Goal: Information Seeking & Learning: Learn about a topic

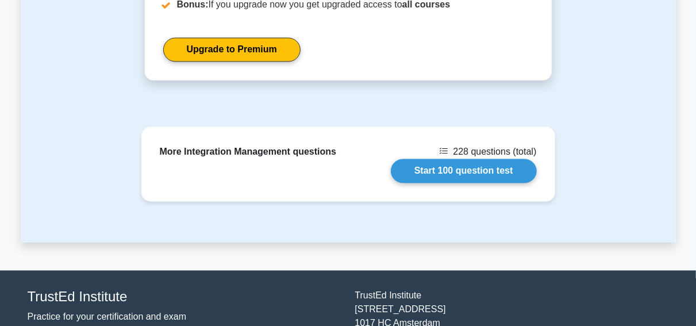
scroll to position [1029, 0]
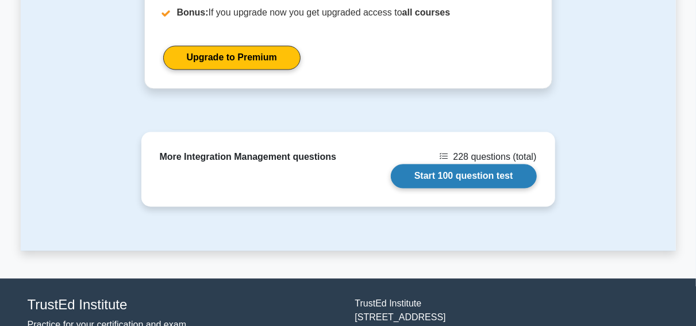
click at [490, 164] on link "Start 100 question test" at bounding box center [464, 176] width 146 height 24
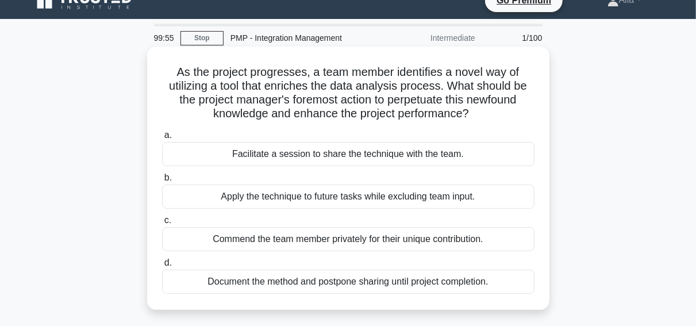
scroll to position [20, 0]
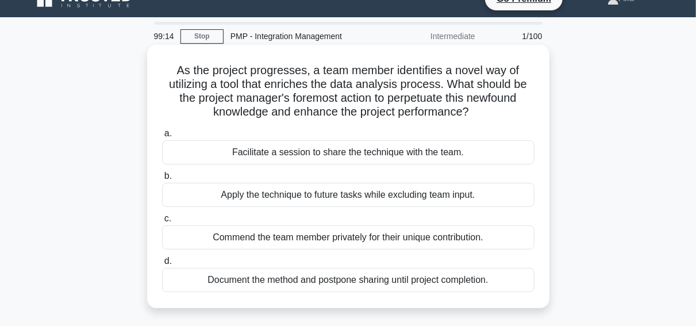
click at [348, 143] on div "Facilitate a session to share the technique with the team." at bounding box center [348, 152] width 372 height 24
click at [162, 137] on input "a. Facilitate a session to share the technique with the team." at bounding box center [162, 133] width 0 height 7
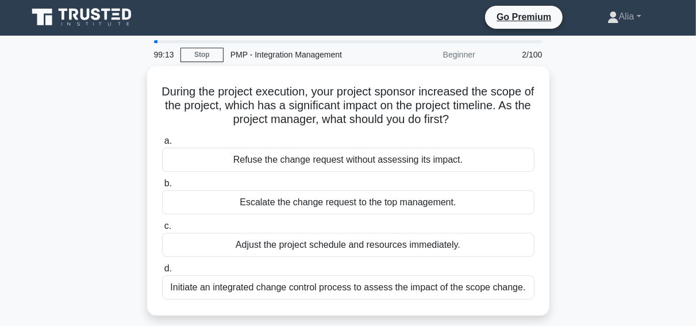
scroll to position [0, 0]
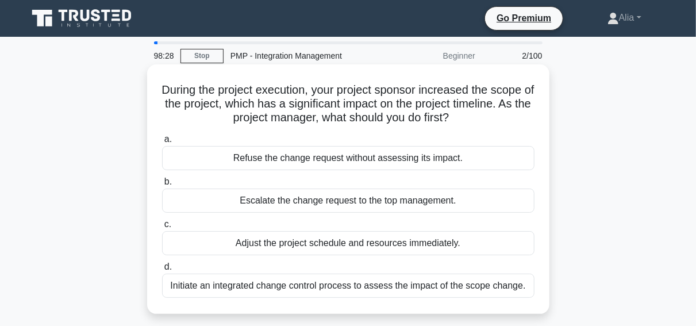
click at [321, 288] on div "Initiate an integrated change control process to assess the impact of the scope…" at bounding box center [348, 286] width 372 height 24
click at [162, 271] on input "d. Initiate an integrated change control process to assess the impact of the sc…" at bounding box center [162, 266] width 0 height 7
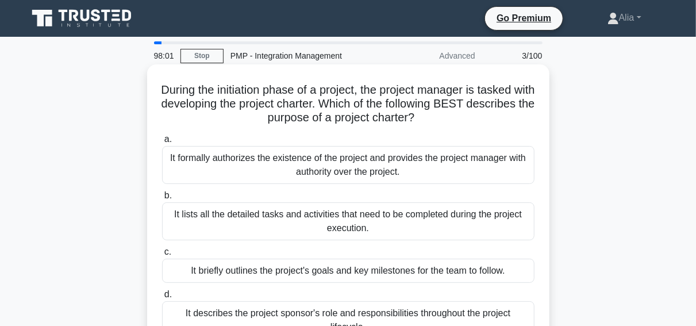
click at [284, 162] on div "It formally authorizes the existence of the project and provides the project ma…" at bounding box center [348, 165] width 372 height 38
click at [162, 143] on input "a. It formally authorizes the existence of the project and provides the project…" at bounding box center [162, 139] width 0 height 7
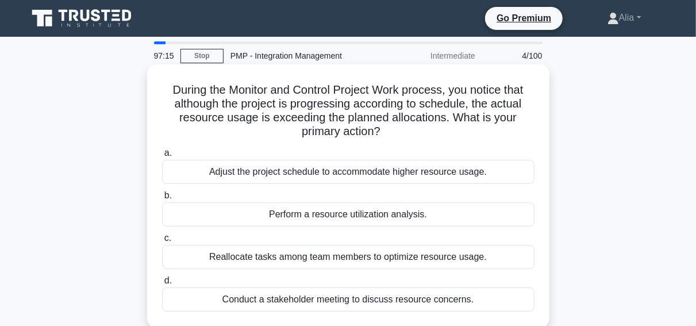
click at [304, 213] on div "Perform a resource utilization analysis." at bounding box center [348, 214] width 372 height 24
click at [162, 199] on input "b. Perform a resource utilization analysis." at bounding box center [162, 195] width 0 height 7
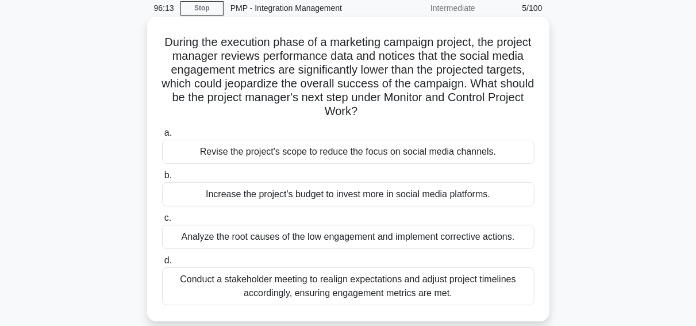
scroll to position [63, 0]
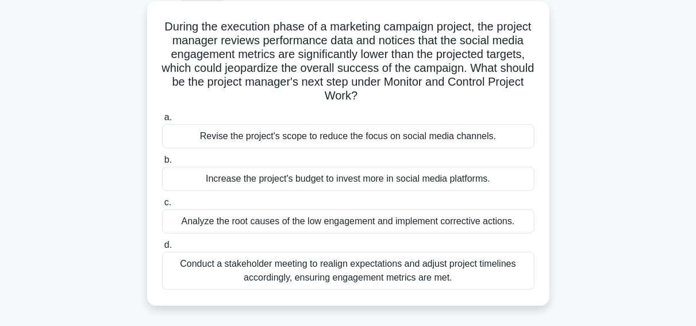
click at [255, 221] on div "Analyze the root causes of the low engagement and implement corrective actions." at bounding box center [348, 221] width 372 height 24
click at [162, 206] on input "c. Analyze the root causes of the low engagement and implement corrective actio…" at bounding box center [162, 202] width 0 height 7
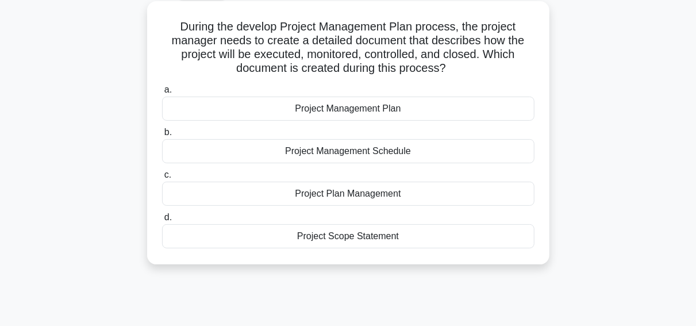
click at [338, 111] on div "Project Management Plan" at bounding box center [348, 109] width 372 height 24
click at [162, 94] on input "a. Project Management Plan" at bounding box center [162, 89] width 0 height 7
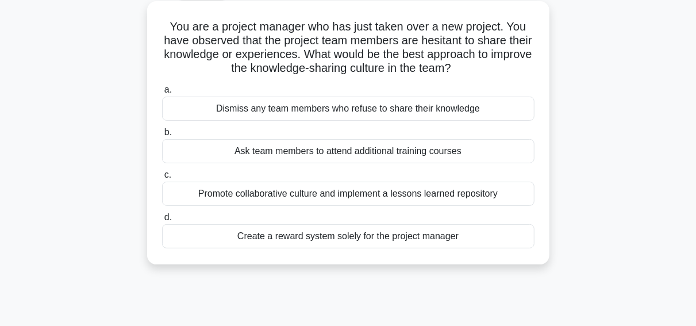
click at [342, 189] on div "Promote collaborative culture and implement a lessons learned repository" at bounding box center [348, 194] width 372 height 24
click at [162, 179] on input "c. Promote collaborative culture and implement a lessons learned repository" at bounding box center [162, 174] width 0 height 7
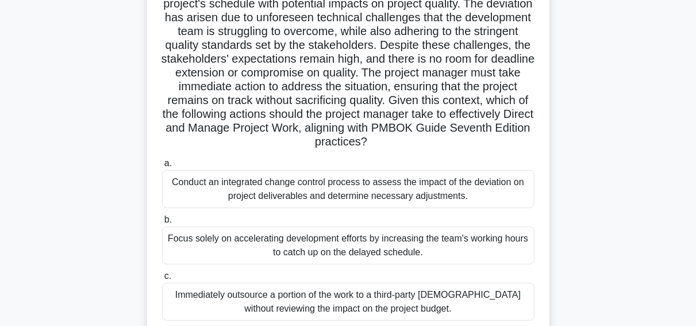
scroll to position [103, 0]
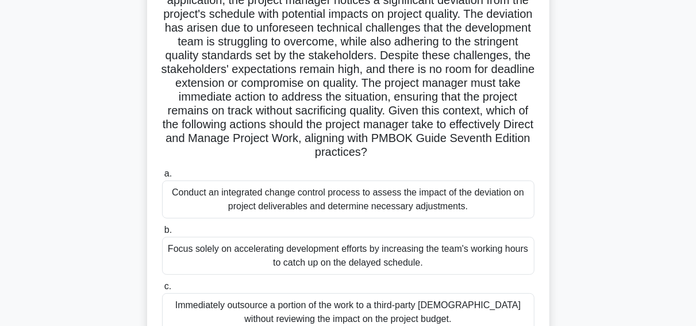
click at [436, 204] on div "Conduct an integrated change control process to assess the impact of the deviat…" at bounding box center [348, 199] width 372 height 38
click at [162, 178] on input "a. Conduct an integrated change control process to assess the impact of the dev…" at bounding box center [162, 173] width 0 height 7
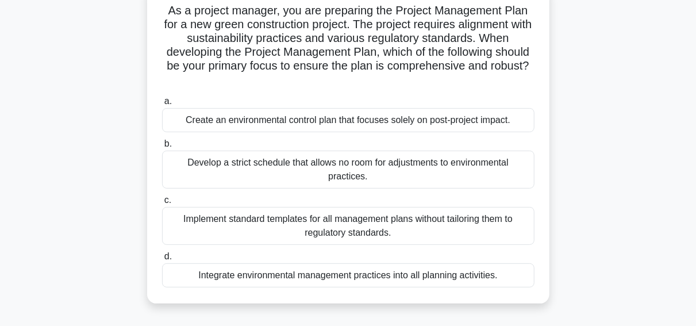
scroll to position [83, 0]
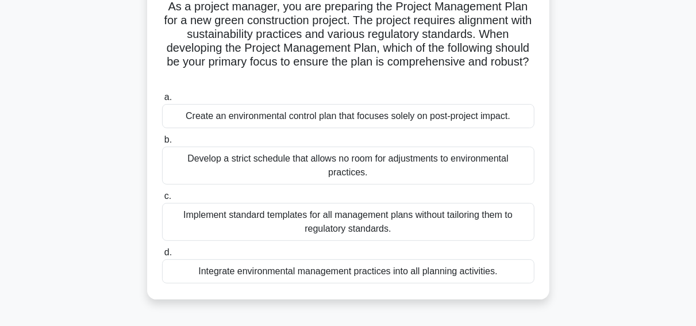
click at [322, 278] on div "Integrate environmental management practices into all planning activities." at bounding box center [348, 271] width 372 height 24
click at [162, 256] on input "d. Integrate environmental management practices into all planning activities." at bounding box center [162, 252] width 0 height 7
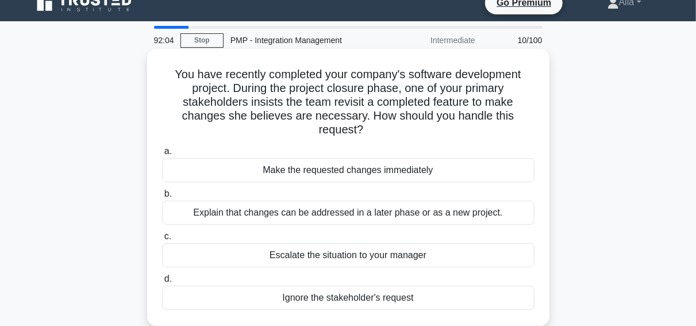
scroll to position [16, 0]
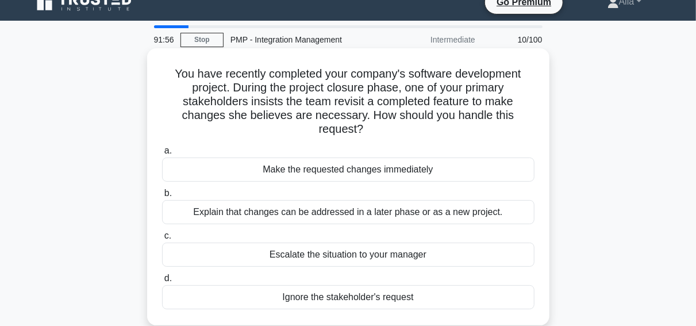
click at [238, 200] on div "Explain that changes can be addressed in a later phase or as a new project." at bounding box center [348, 212] width 372 height 24
click at [162, 197] on input "b. Explain that changes can be addressed in a later phase or as a new project." at bounding box center [162, 193] width 0 height 7
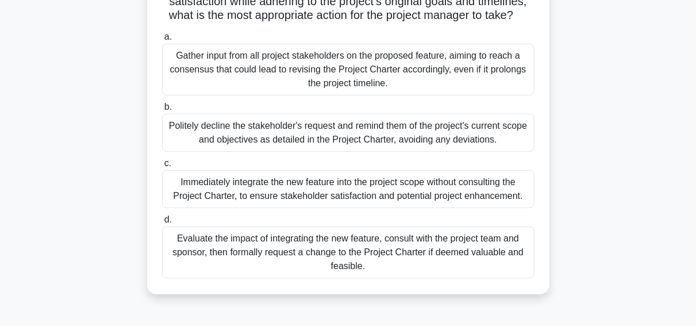
scroll to position [223, 0]
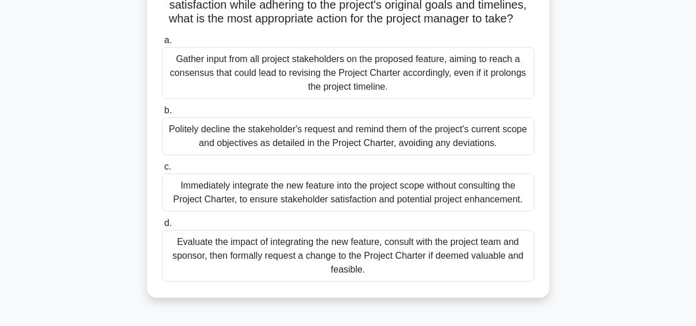
click at [373, 266] on div "Evaluate the impact of integrating the new feature, consult with the project te…" at bounding box center [348, 256] width 372 height 52
click at [162, 227] on input "d. Evaluate the impact of integrating the new feature, consult with the project…" at bounding box center [162, 223] width 0 height 7
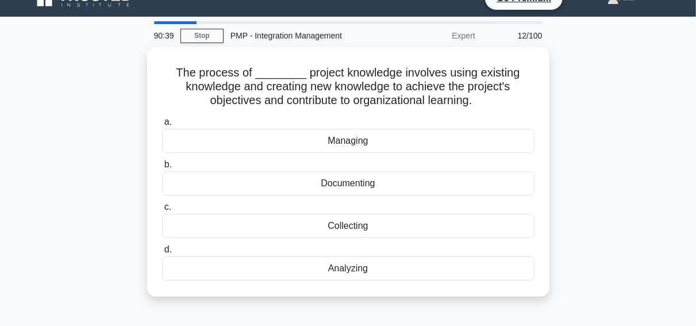
scroll to position [16, 0]
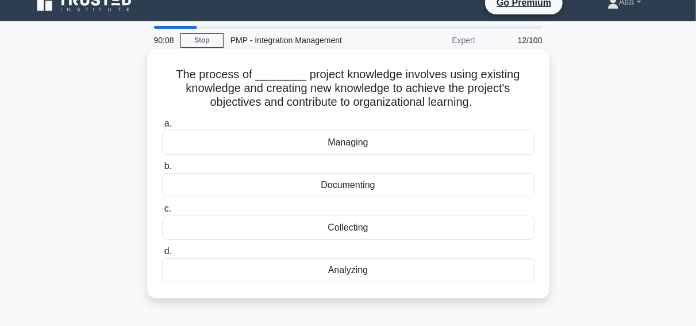
click at [346, 189] on div "Documenting" at bounding box center [348, 185] width 372 height 24
click at [162, 170] on input "b. Documenting" at bounding box center [162, 166] width 0 height 7
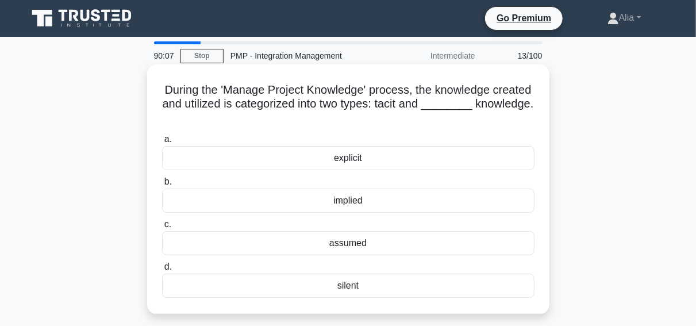
scroll to position [0, 0]
click at [356, 164] on div "explicit" at bounding box center [348, 158] width 372 height 24
click at [162, 143] on input "a. explicit" at bounding box center [162, 139] width 0 height 7
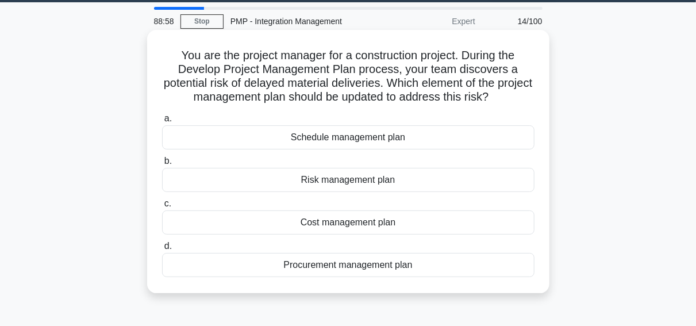
scroll to position [36, 0]
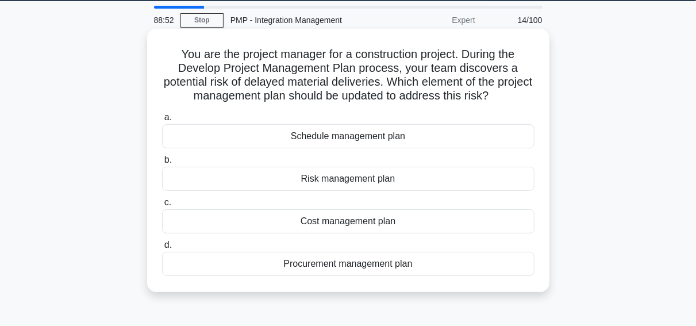
drag, startPoint x: 183, startPoint y: 51, endPoint x: 415, endPoint y: 263, distance: 314.4
click at [415, 263] on div "You are the project manager for a construction project. During the Develop Proj…" at bounding box center [348, 160] width 393 height 254
copy div "a. Schedule management plan b. Risk management plan c. Cost management plan d. …"
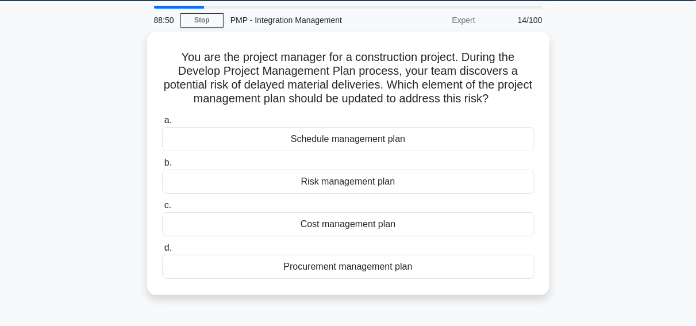
click at [622, 255] on div "You are the project manager for a construction project. During the Develop Proj…" at bounding box center [348, 170] width 655 height 277
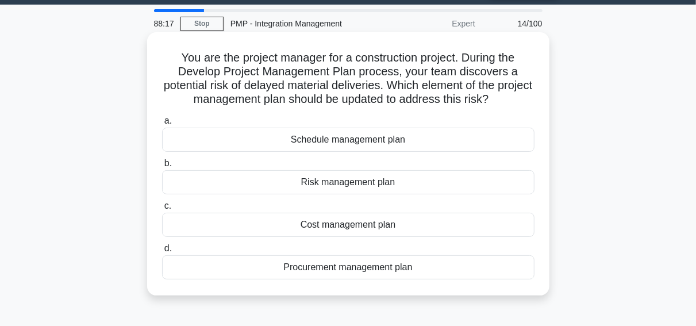
scroll to position [32, 0]
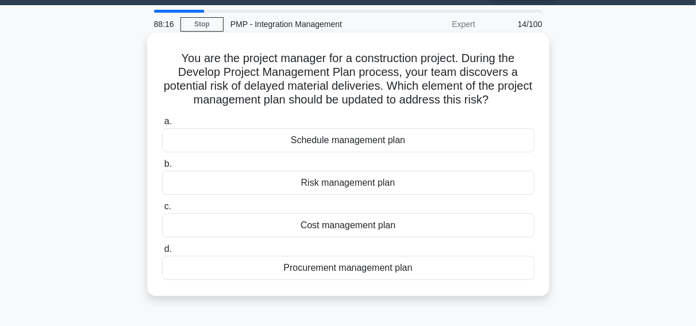
click at [363, 264] on div "Procurement management plan" at bounding box center [348, 268] width 372 height 24
click at [162, 253] on input "d. Procurement management plan" at bounding box center [162, 248] width 0 height 7
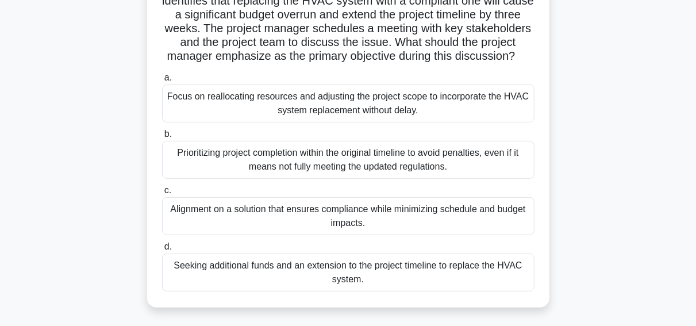
scroll to position [203, 0]
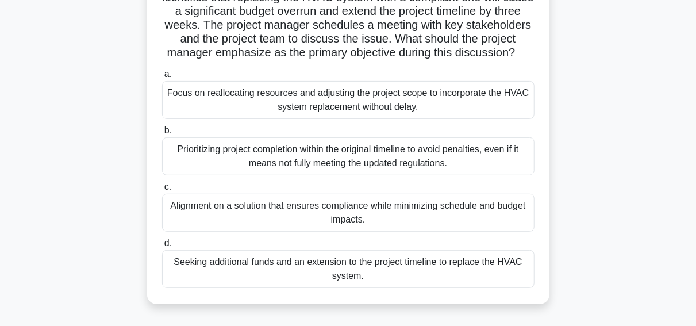
click at [302, 211] on div "Alignment on a solution that ensures compliance while minimizing schedule and b…" at bounding box center [348, 213] width 372 height 38
click at [162, 191] on input "c. Alignment on a solution that ensures compliance while minimizing schedule an…" at bounding box center [162, 186] width 0 height 7
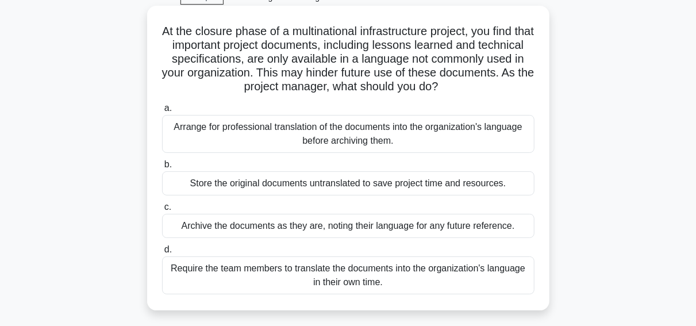
scroll to position [60, 0]
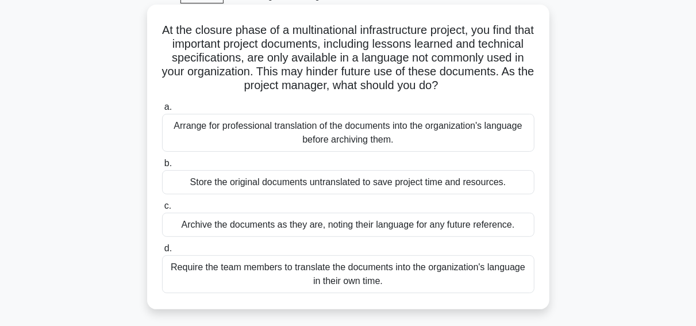
click at [258, 136] on div "Arrange for professional translation of the documents into the organization's l…" at bounding box center [348, 133] width 372 height 38
click at [162, 111] on input "a. Arrange for professional translation of the documents into the organization'…" at bounding box center [162, 106] width 0 height 7
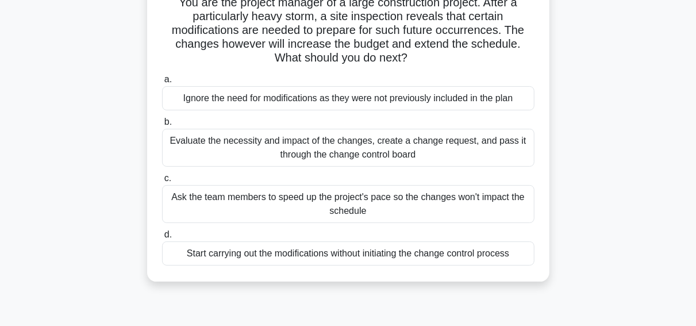
scroll to position [83, 0]
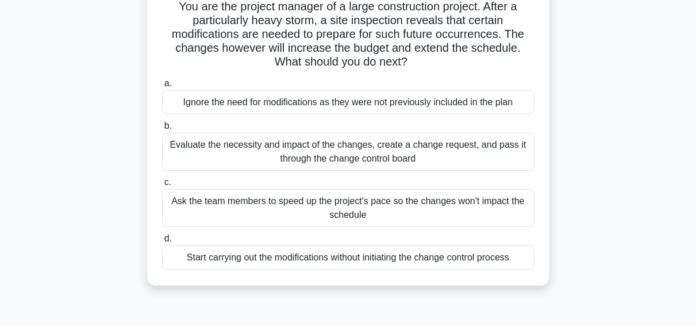
click at [255, 147] on div "Evaluate the necessity and impact of the changes, create a change request, and …" at bounding box center [348, 152] width 372 height 38
click at [162, 130] on input "b. Evaluate the necessity and impact of the changes, create a change request, a…" at bounding box center [162, 125] width 0 height 7
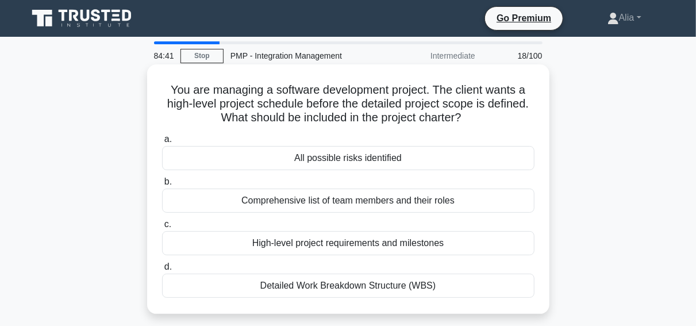
scroll to position [40, 0]
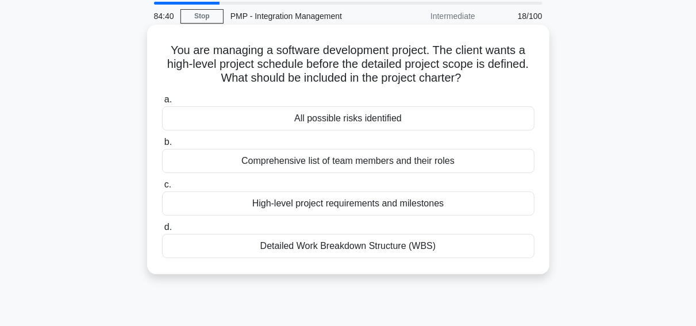
click at [308, 209] on div "High-level project requirements and milestones" at bounding box center [348, 203] width 372 height 24
click at [162, 188] on input "c. High-level project requirements and milestones" at bounding box center [162, 184] width 0 height 7
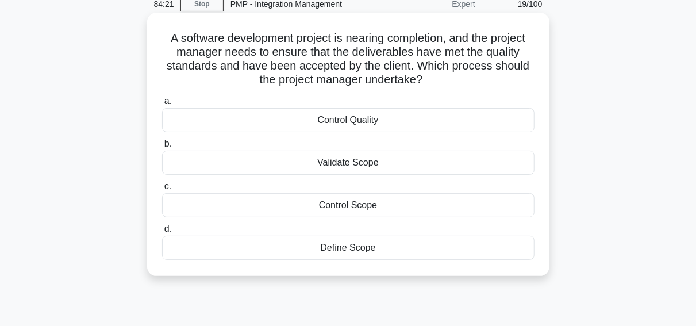
scroll to position [0, 0]
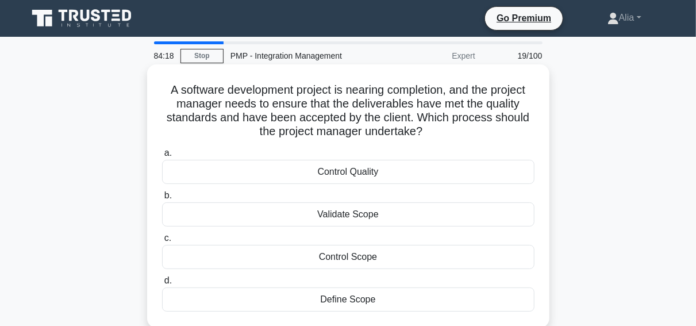
click at [313, 214] on div "Validate Scope" at bounding box center [348, 214] width 372 height 24
click at [162, 199] on input "b. Validate Scope" at bounding box center [162, 195] width 0 height 7
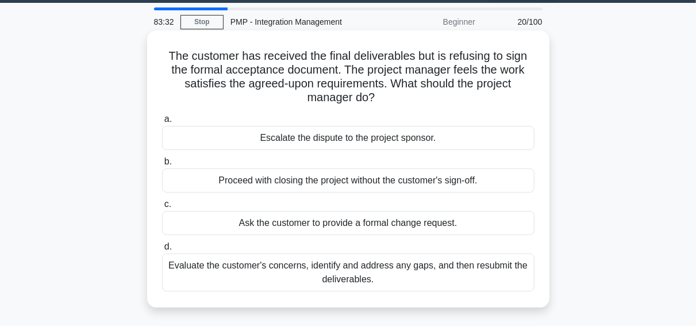
scroll to position [36, 0]
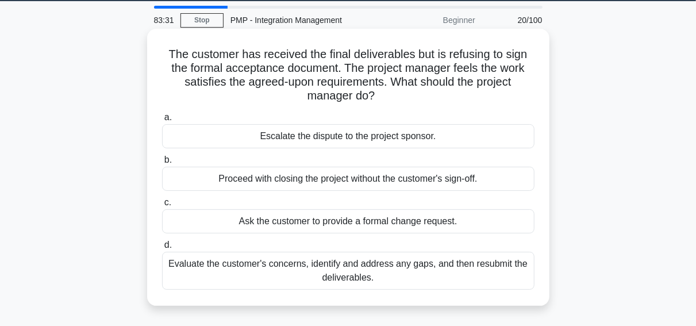
click at [346, 272] on div "Evaluate the customer's concerns, identify and address any gaps, and then resub…" at bounding box center [348, 271] width 372 height 38
click at [162, 249] on input "d. Evaluate the customer's concerns, identify and address any gaps, and then re…" at bounding box center [162, 244] width 0 height 7
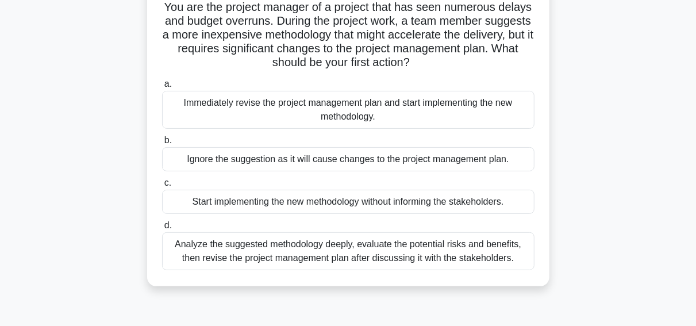
scroll to position [83, 0]
click at [322, 249] on div "Analyze the suggested methodology deeply, evaluate the potential risks and bene…" at bounding box center [348, 251] width 372 height 38
click at [162, 229] on input "d. Analyze the suggested methodology deeply, evaluate the potential risks and b…" at bounding box center [162, 224] width 0 height 7
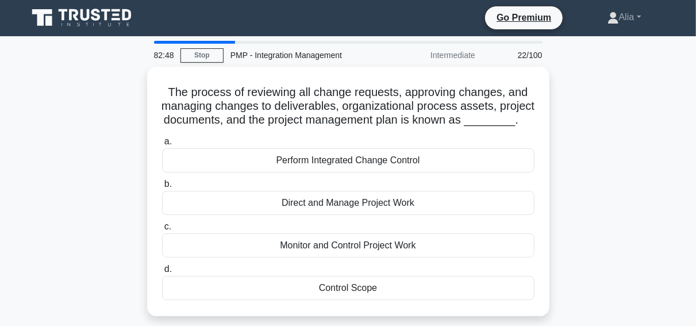
scroll to position [0, 0]
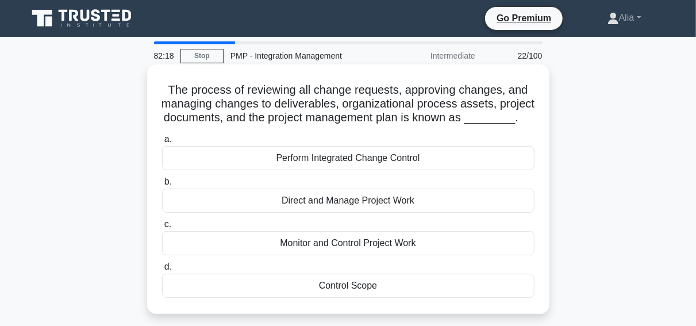
click at [329, 160] on div "Perform Integrated Change Control" at bounding box center [348, 158] width 372 height 24
click at [162, 143] on input "a. Perform Integrated Change Control" at bounding box center [162, 139] width 0 height 7
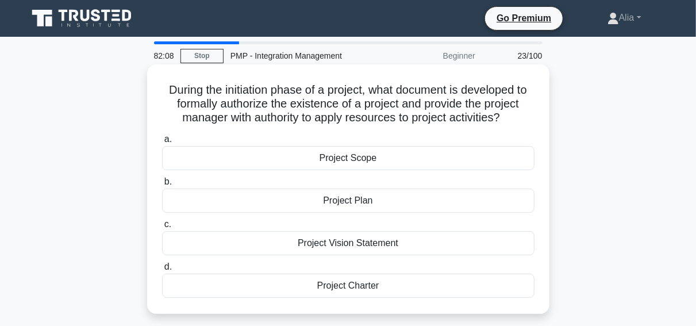
click at [363, 290] on div "Project Charter" at bounding box center [348, 286] width 372 height 24
click at [162, 271] on input "d. Project Charter" at bounding box center [162, 266] width 0 height 7
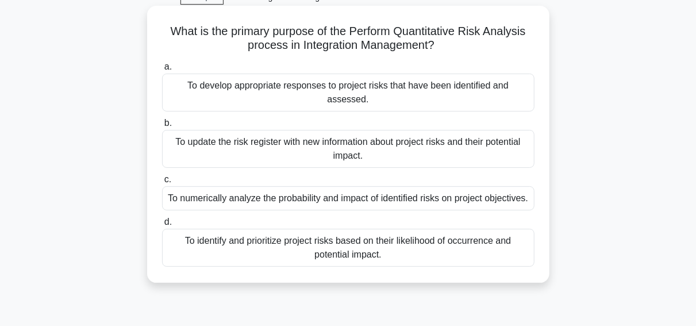
scroll to position [60, 0]
click at [286, 199] on div "To numerically analyze the probability and impact of identified risks on projec…" at bounding box center [348, 197] width 372 height 24
click at [162, 182] on input "c. To numerically analyze the probability and impact of identified risks on pro…" at bounding box center [162, 178] width 0 height 7
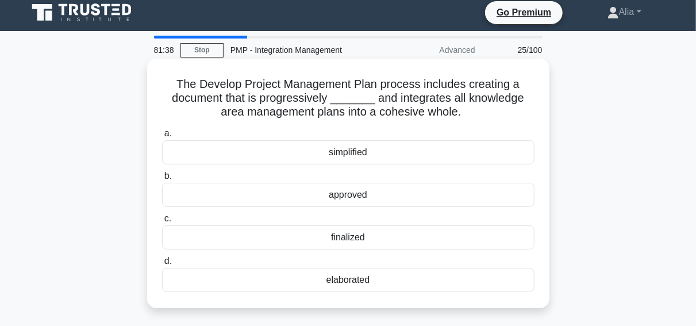
scroll to position [8, 0]
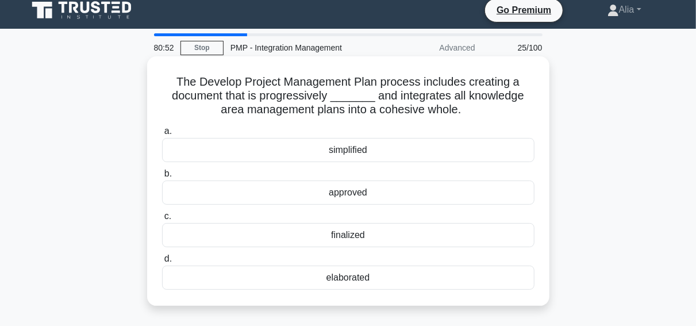
click at [352, 192] on div "approved" at bounding box center [348, 192] width 372 height 24
click at [162, 178] on input "b. approved" at bounding box center [162, 173] width 0 height 7
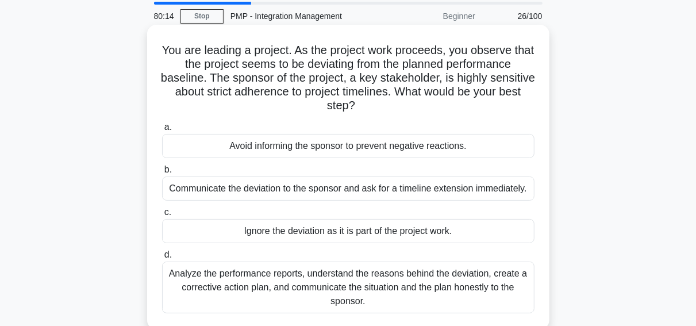
scroll to position [44, 0]
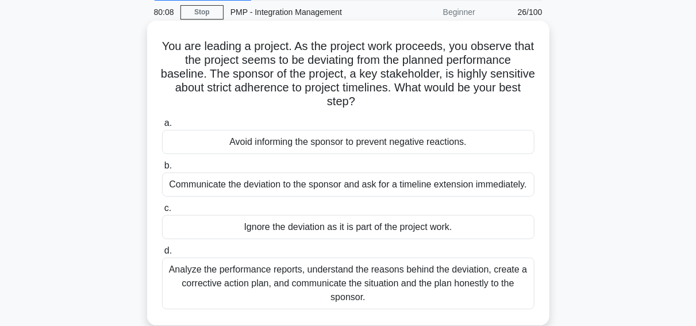
click at [330, 284] on div "Analyze the performance reports, understand the reasons behind the deviation, c…" at bounding box center [348, 283] width 372 height 52
click at [162, 255] on input "d. Analyze the performance reports, understand the reasons behind the deviation…" at bounding box center [162, 250] width 0 height 7
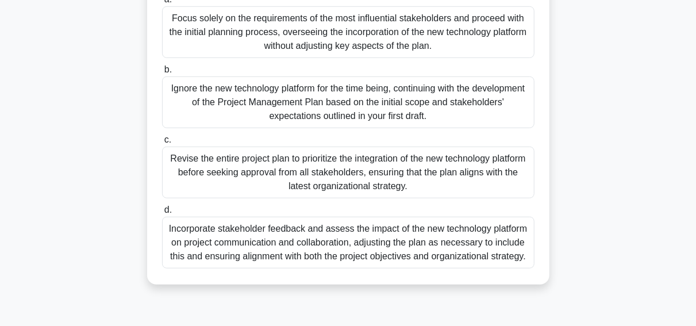
scroll to position [295, 0]
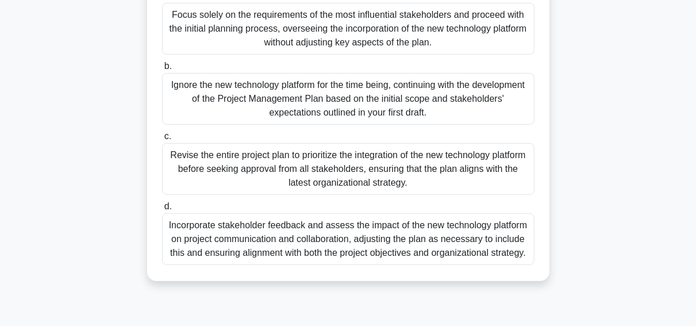
click at [318, 231] on div "Incorporate stakeholder feedback and assess the impact of the new technology pl…" at bounding box center [348, 239] width 372 height 52
click at [162, 210] on input "d. Incorporate stakeholder feedback and assess the impact of the new technology…" at bounding box center [162, 206] width 0 height 7
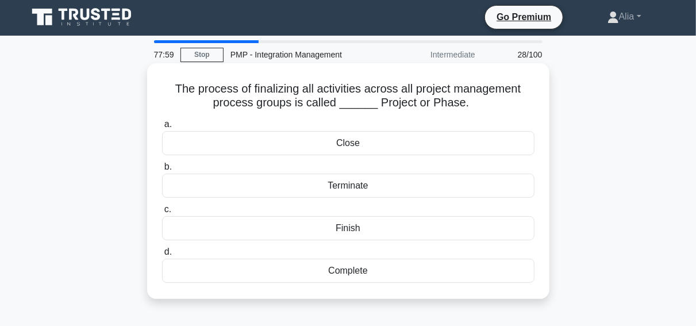
scroll to position [0, 0]
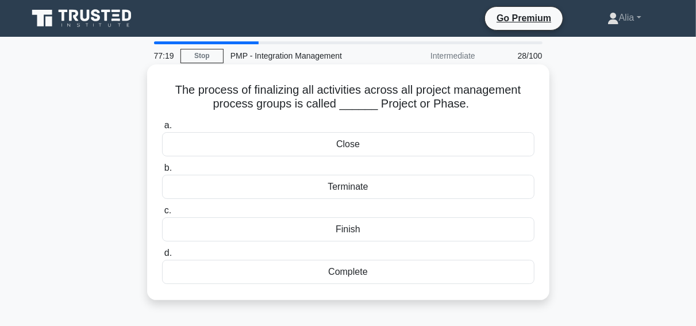
click at [351, 148] on div "Close" at bounding box center [348, 144] width 372 height 24
click at [162, 129] on input "a. Close" at bounding box center [162, 125] width 0 height 7
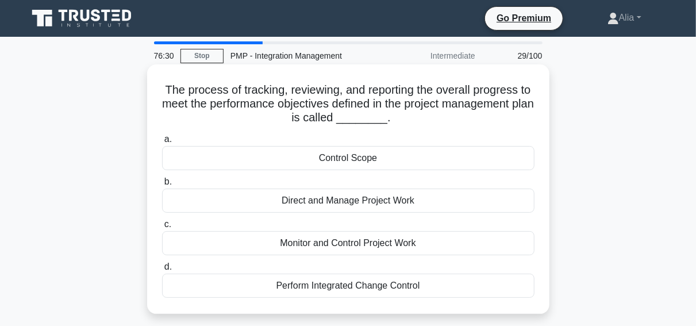
click at [348, 242] on div "Monitor and Control Project Work" at bounding box center [348, 243] width 372 height 24
click at [162, 228] on input "c. Monitor and Control Project Work" at bounding box center [162, 224] width 0 height 7
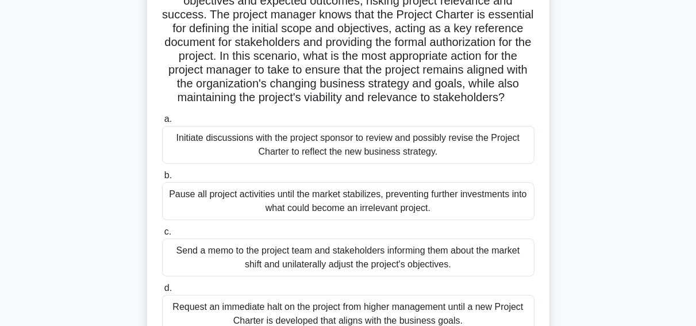
scroll to position [171, 0]
click at [233, 144] on div "Initiate discussions with the project sponsor to review and possibly revise the…" at bounding box center [348, 145] width 372 height 38
click at [162, 124] on input "a. Initiate discussions with the project sponsor to review and possibly revise …" at bounding box center [162, 119] width 0 height 7
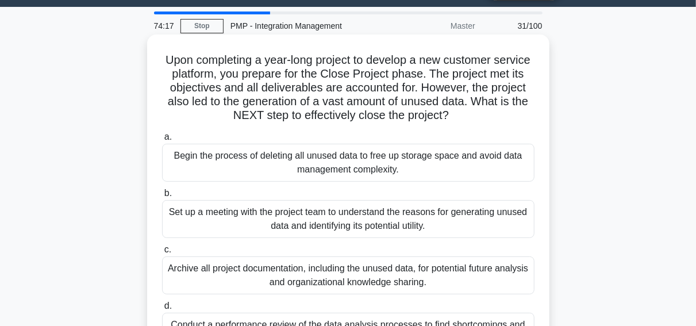
scroll to position [0, 0]
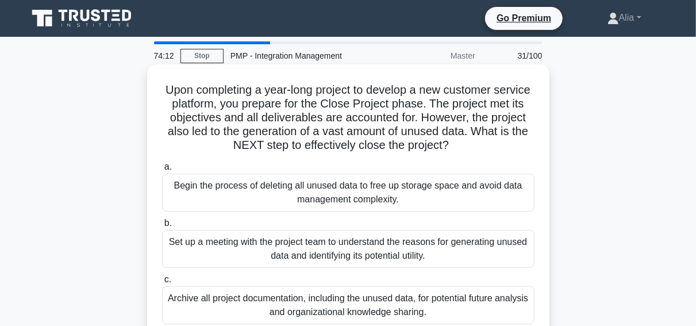
click at [269, 244] on div "Set up a meeting with the project team to understand the reasons for generating…" at bounding box center [348, 249] width 372 height 38
click at [162, 227] on input "b. Set up a meeting with the project team to understand the reasons for generat…" at bounding box center [162, 223] width 0 height 7
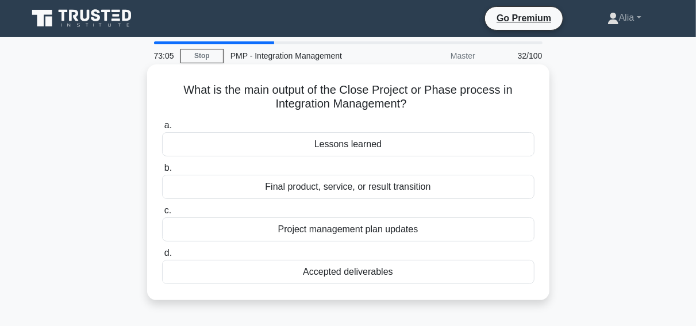
click at [372, 274] on div "Accepted deliverables" at bounding box center [348, 272] width 372 height 24
click at [162, 257] on input "d. Accepted deliverables" at bounding box center [162, 252] width 0 height 7
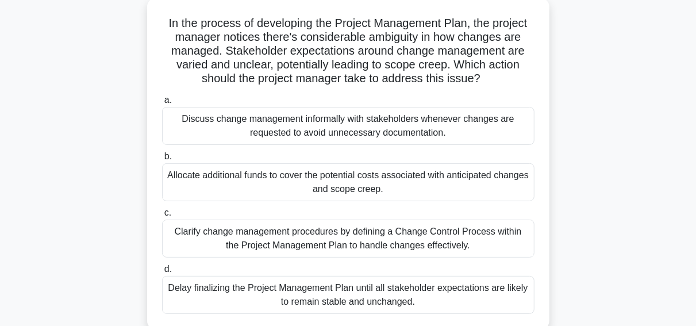
scroll to position [68, 0]
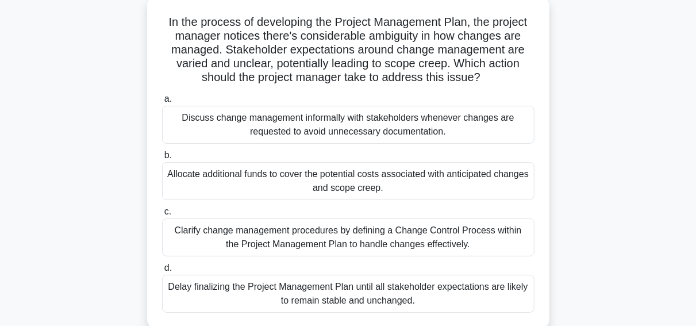
click at [237, 234] on div "Clarify change management procedures by defining a Change Control Process withi…" at bounding box center [348, 237] width 372 height 38
click at [162, 215] on input "c. Clarify change management procedures by defining a Change Control Process wi…" at bounding box center [162, 211] width 0 height 7
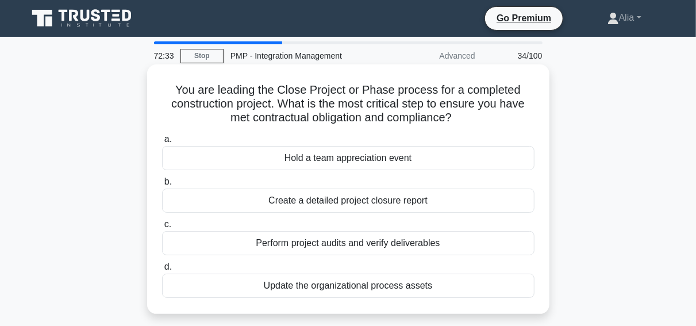
scroll to position [0, 0]
click at [295, 243] on div "Perform project audits and verify deliverables" at bounding box center [348, 243] width 372 height 24
click at [162, 228] on input "c. Perform project audits and verify deliverables" at bounding box center [162, 224] width 0 height 7
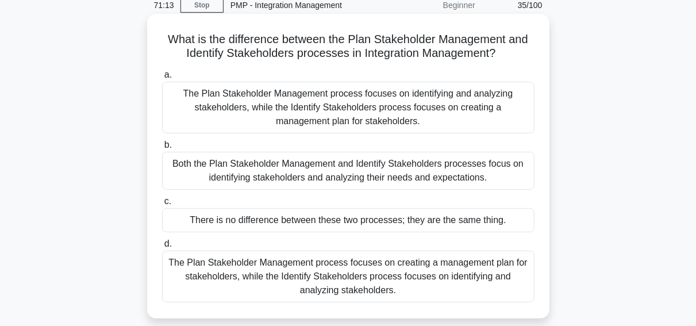
scroll to position [52, 0]
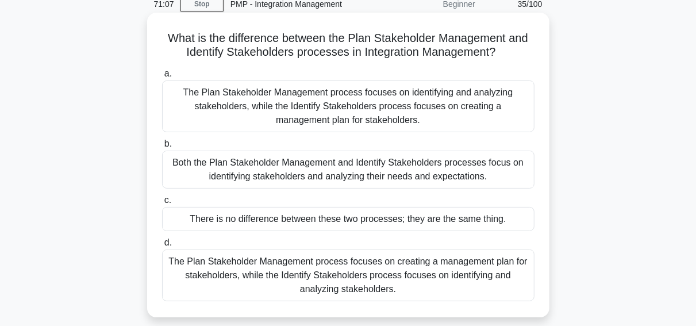
click at [355, 270] on div "The Plan Stakeholder Management process focuses on creating a management plan f…" at bounding box center [348, 275] width 372 height 52
click at [162, 247] on input "d. The Plan Stakeholder Management process focuses on creating a management pla…" at bounding box center [162, 242] width 0 height 7
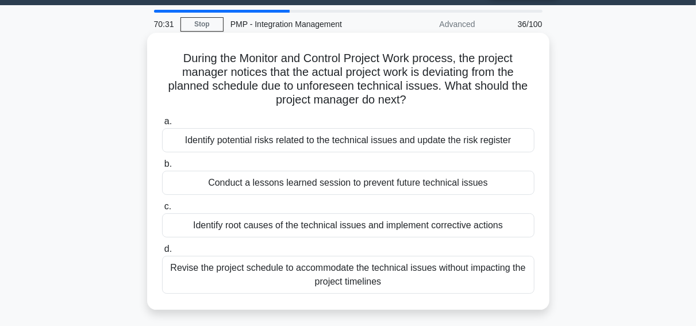
scroll to position [28, 0]
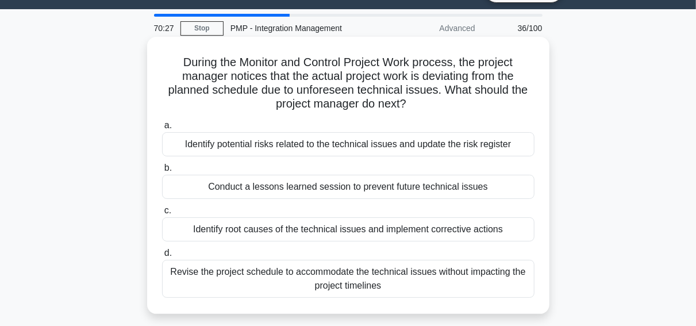
drag, startPoint x: 184, startPoint y: 60, endPoint x: 412, endPoint y: 287, distance: 321.8
click at [412, 287] on div "During the Monitor and Control Project Work process, the project manager notice…" at bounding box center [348, 175] width 393 height 268
copy div "a. Identify potential risks related to the technical issues and update the risk…"
click at [459, 128] on label "a. Identify potential risks related to the technical issues and update the risk…" at bounding box center [348, 137] width 372 height 38
click at [162, 128] on input "a. Identify potential risks related to the technical issues and update the risk…" at bounding box center [162, 125] width 0 height 7
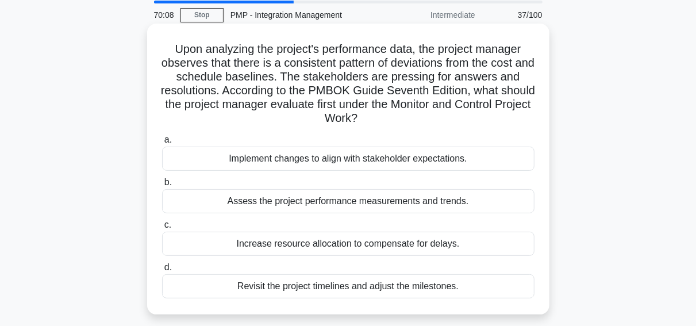
scroll to position [32, 0]
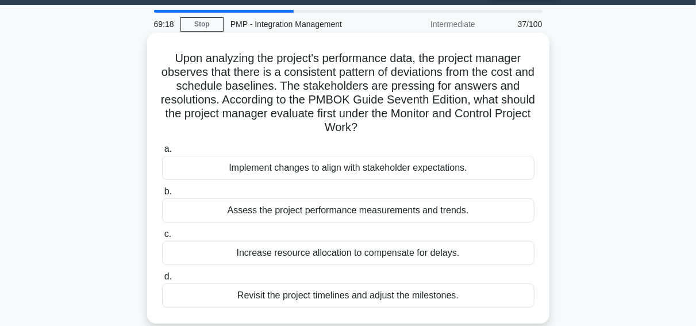
click at [311, 214] on div "Assess the project performance measurements and trends." at bounding box center [348, 210] width 372 height 24
click at [162, 195] on input "b. Assess the project performance measurements and trends." at bounding box center [162, 191] width 0 height 7
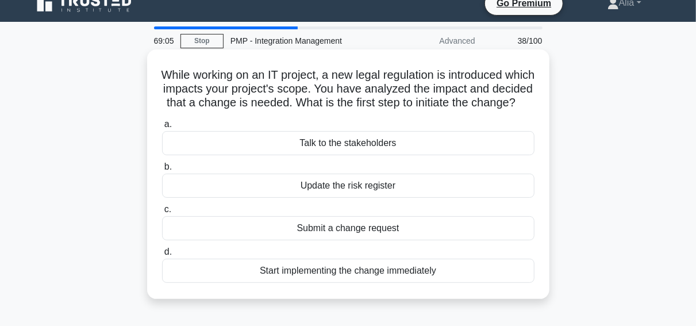
scroll to position [20, 0]
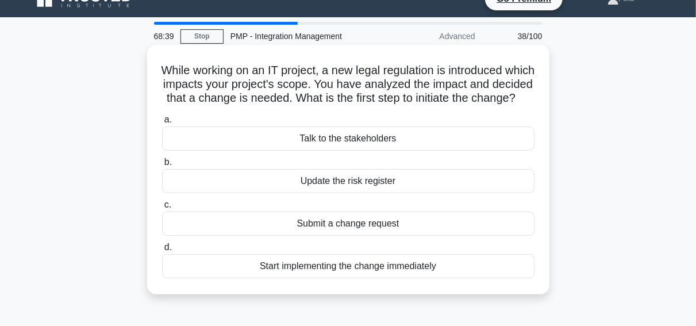
drag, startPoint x: 179, startPoint y: 70, endPoint x: 494, endPoint y: 274, distance: 375.5
click at [494, 274] on div "While working on an IT project, a new legal regulation is introduced which impa…" at bounding box center [348, 169] width 393 height 240
copy div "a. Talk to the stakeholders b. Update the risk register c. Submit a change requ…"
click at [365, 219] on label "c. Submit a change request" at bounding box center [348, 217] width 372 height 38
click at [162, 209] on input "c. Submit a change request" at bounding box center [162, 204] width 0 height 7
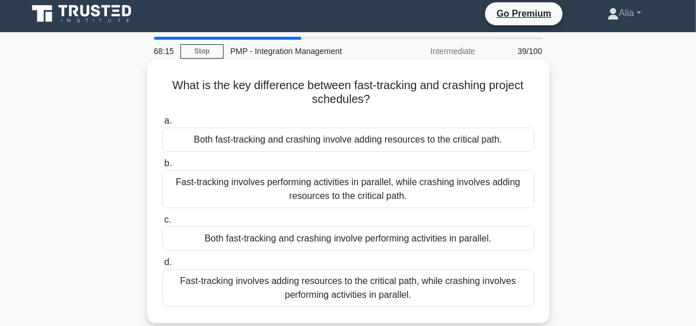
scroll to position [8, 0]
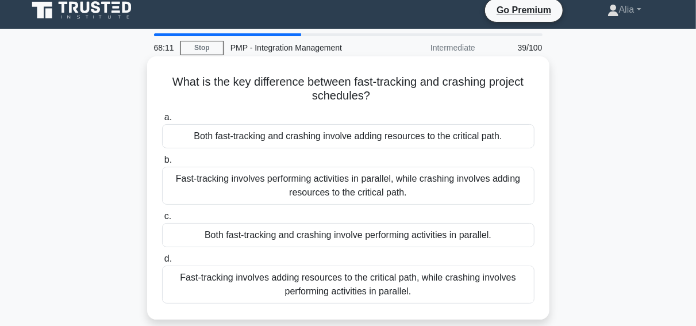
click at [372, 190] on div "Fast-tracking involves performing activities in parallel, while crashing involv…" at bounding box center [348, 186] width 372 height 38
click at [162, 164] on input "b. Fast-tracking involves performing activities in parallel, while crashing inv…" at bounding box center [162, 159] width 0 height 7
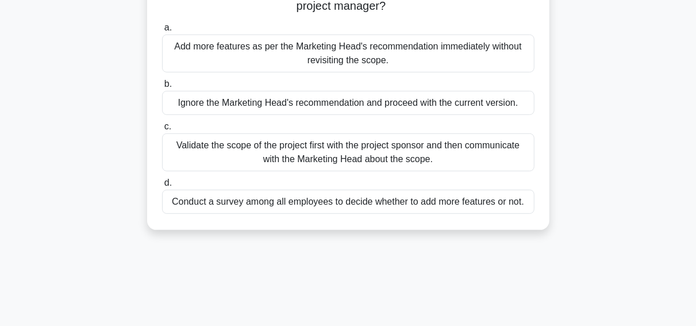
scroll to position [143, 0]
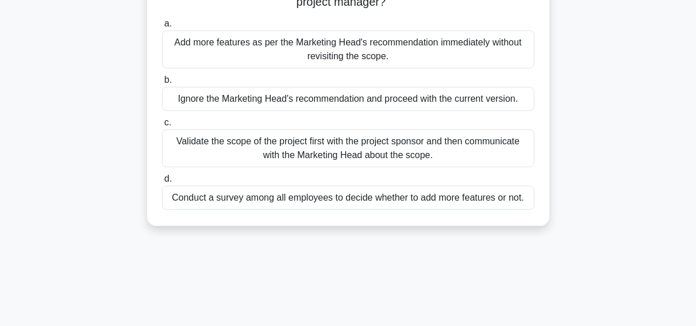
click at [247, 148] on div "Validate the scope of the project first with the project sponsor and then commu…" at bounding box center [348, 148] width 372 height 38
click at [162, 126] on input "c. Validate the scope of the project first with the project sponsor and then co…" at bounding box center [162, 122] width 0 height 7
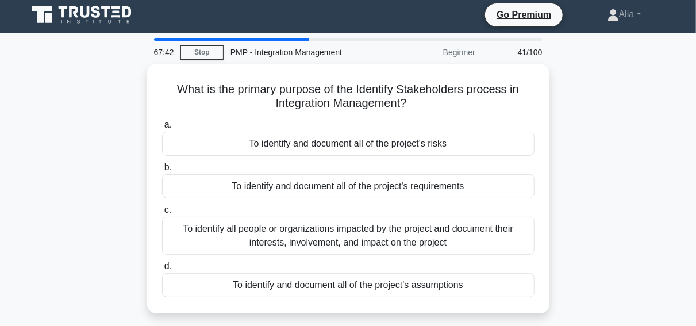
scroll to position [0, 0]
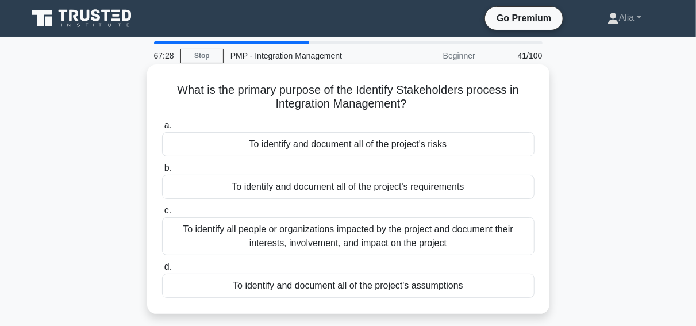
click at [343, 237] on div "To identify all people or organizations impacted by the project and document th…" at bounding box center [348, 236] width 372 height 38
click at [162, 214] on input "c. To identify all people or organizations impacted by the project and document…" at bounding box center [162, 210] width 0 height 7
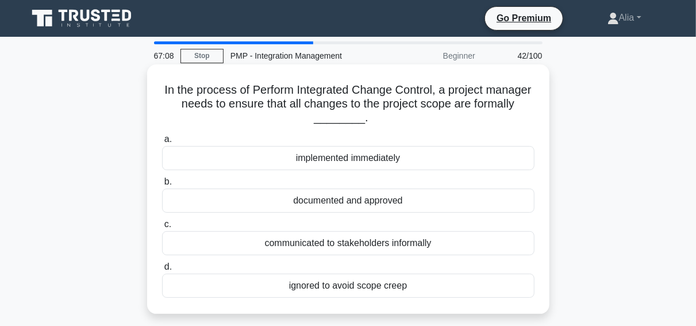
click at [370, 202] on div "documented and approved" at bounding box center [348, 200] width 372 height 24
click at [162, 186] on input "b. documented and approved" at bounding box center [162, 181] width 0 height 7
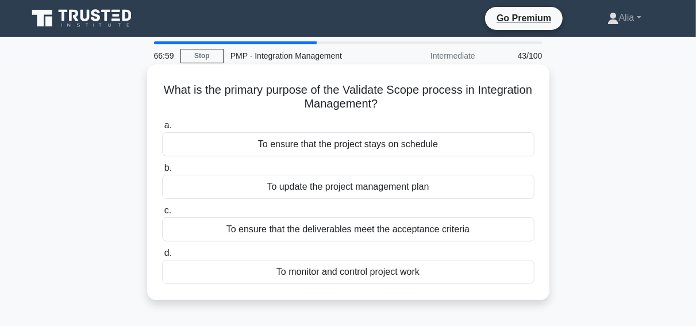
click at [363, 233] on div "To ensure that the deliverables meet the acceptance criteria" at bounding box center [348, 229] width 372 height 24
click at [162, 214] on input "c. To ensure that the deliverables meet the acceptance criteria" at bounding box center [162, 210] width 0 height 7
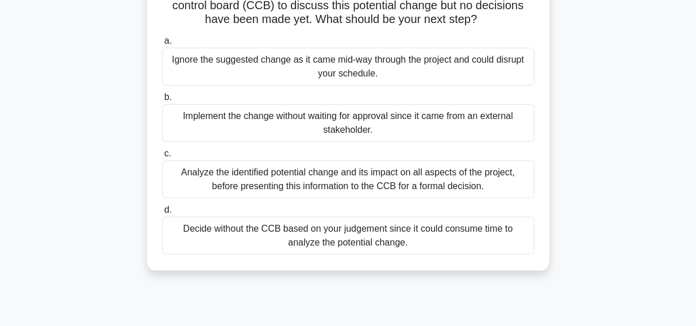
scroll to position [128, 0]
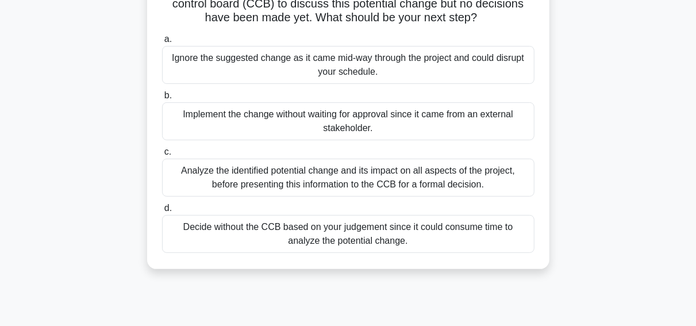
click at [292, 176] on div "Analyze the identified potential change and its impact on all aspects of the pr…" at bounding box center [348, 178] width 372 height 38
click at [162, 156] on input "c. Analyze the identified potential change and its impact on all aspects of the…" at bounding box center [162, 151] width 0 height 7
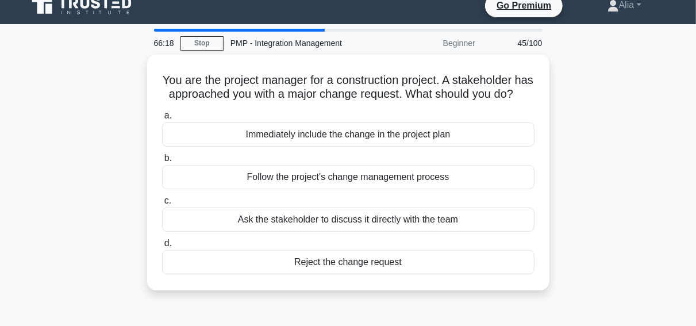
scroll to position [0, 0]
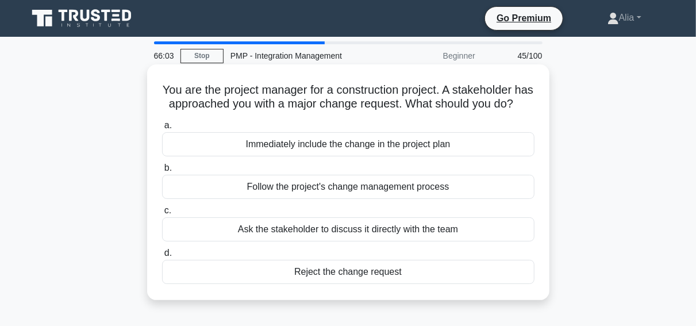
click at [350, 190] on div "Follow the project's change management process" at bounding box center [348, 187] width 372 height 24
click at [162, 172] on input "b. Follow the project's change management process" at bounding box center [162, 167] width 0 height 7
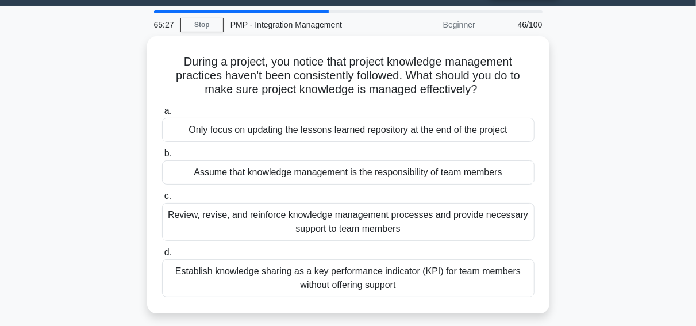
scroll to position [32, 0]
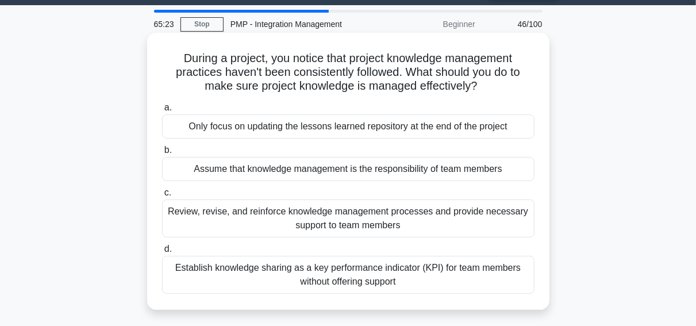
click at [282, 215] on div "Review, revise, and reinforce knowledge management processes and provide necess…" at bounding box center [348, 218] width 372 height 38
click at [162, 197] on input "c. Review, revise, and reinforce knowledge management processes and provide nec…" at bounding box center [162, 192] width 0 height 7
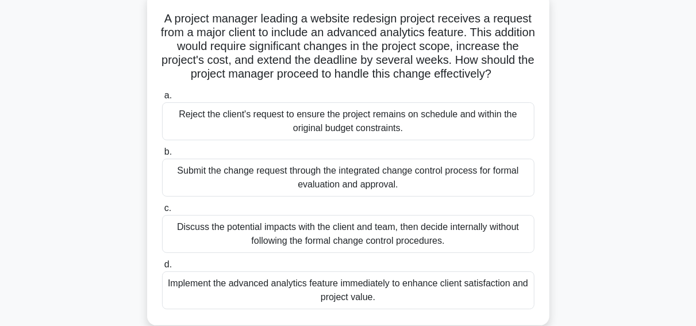
scroll to position [76, 0]
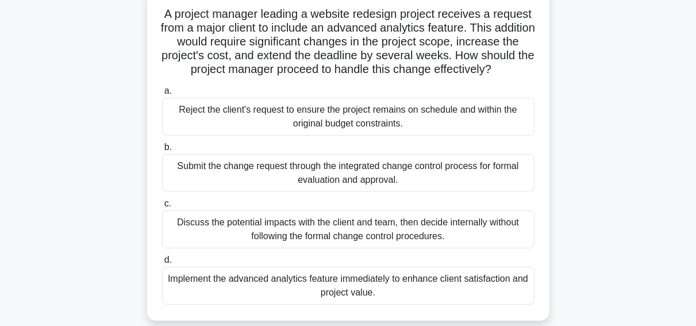
click at [294, 165] on div "Submit the change request through the integrated change control process for for…" at bounding box center [348, 173] width 372 height 38
click at [162, 151] on input "b. Submit the change request through the integrated change control process for …" at bounding box center [162, 147] width 0 height 7
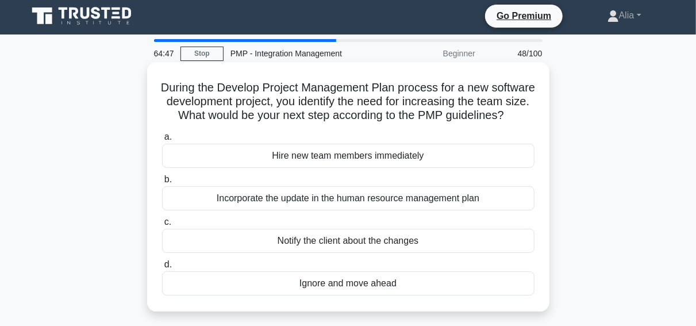
scroll to position [0, 0]
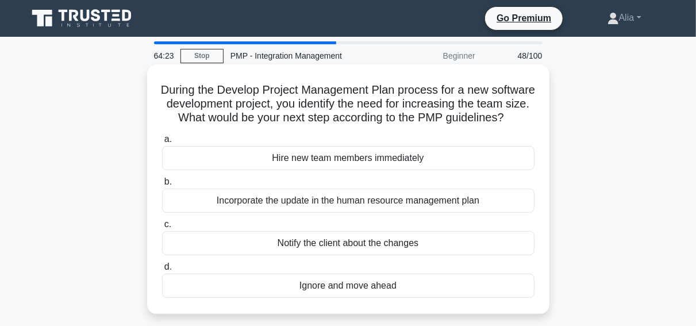
click at [310, 206] on div "Incorporate the update in the human resource management plan" at bounding box center [348, 200] width 372 height 24
click at [162, 186] on input "b. Incorporate the update in the human resource management plan" at bounding box center [162, 181] width 0 height 7
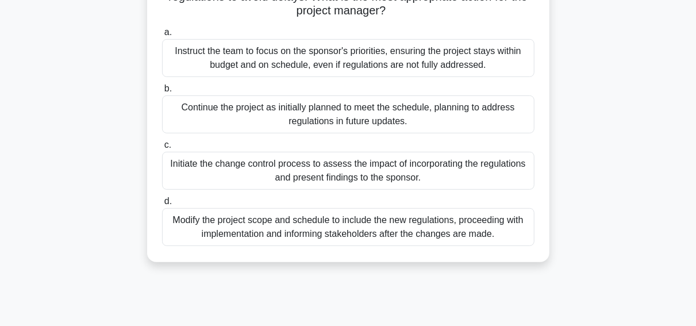
scroll to position [163, 0]
click at [289, 231] on div "Modify the project scope and schedule to include the new regulations, proceedin…" at bounding box center [348, 226] width 372 height 38
click at [162, 204] on input "d. Modify the project scope and schedule to include the new regulations, procee…" at bounding box center [162, 200] width 0 height 7
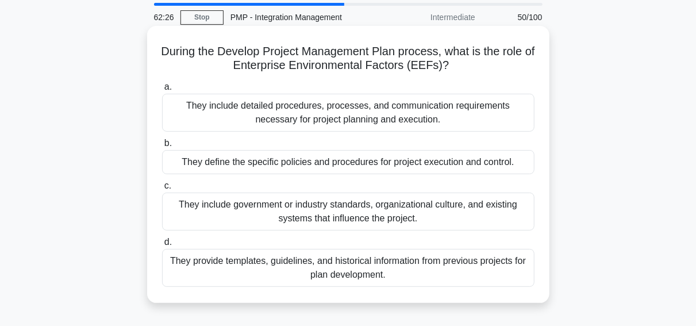
scroll to position [40, 0]
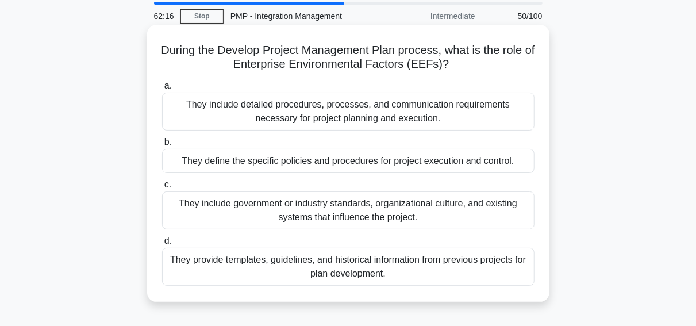
click at [218, 204] on div "They include government or industry standards, organizational culture, and exis…" at bounding box center [348, 210] width 372 height 38
click at [162, 188] on input "c. They include government or industry standards, organizational culture, and e…" at bounding box center [162, 184] width 0 height 7
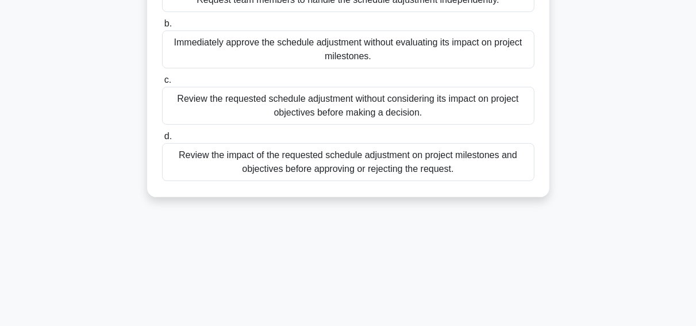
scroll to position [159, 0]
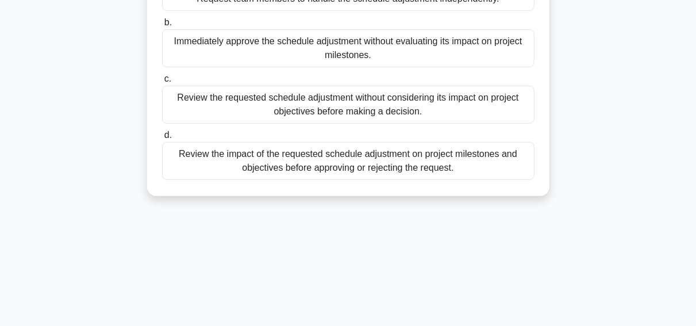
click at [309, 158] on div "Review the impact of the requested schedule adjustment on project milestones an…" at bounding box center [348, 161] width 372 height 38
click at [162, 139] on input "d. Review the impact of the requested schedule adjustment on project milestones…" at bounding box center [162, 135] width 0 height 7
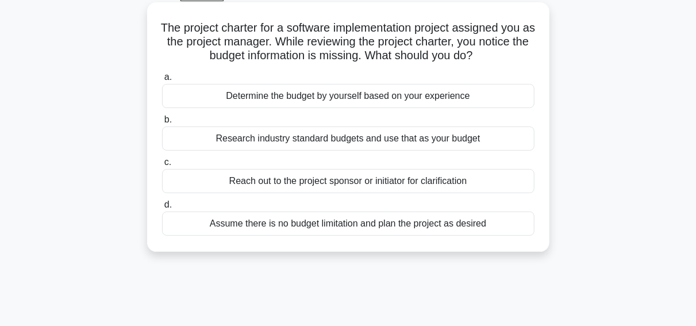
scroll to position [63, 0]
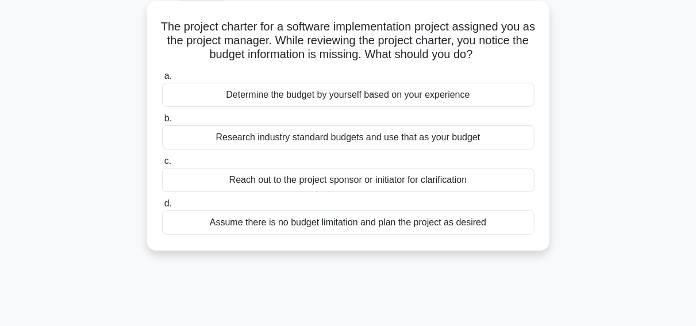
click at [336, 176] on div "Reach out to the project sponsor or initiator for clarification" at bounding box center [348, 180] width 372 height 24
click at [162, 165] on input "c. Reach out to the project sponsor or initiator for clarification" at bounding box center [162, 160] width 0 height 7
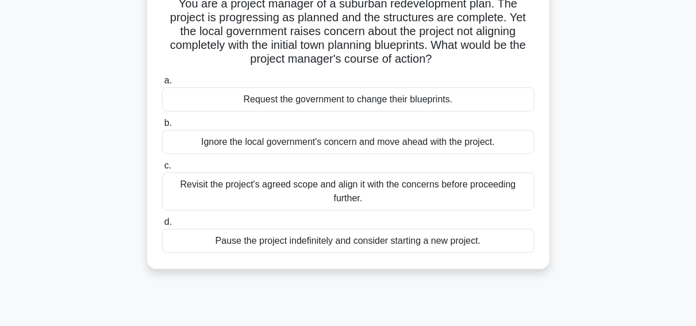
scroll to position [91, 0]
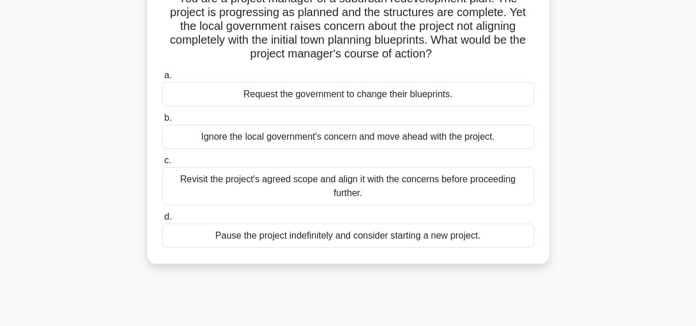
click at [275, 182] on div "Revisit the project's agreed scope and align it with the concerns before procee…" at bounding box center [348, 186] width 372 height 38
click at [162, 164] on input "c. Revisit the project's agreed scope and align it with the concerns before pro…" at bounding box center [162, 160] width 0 height 7
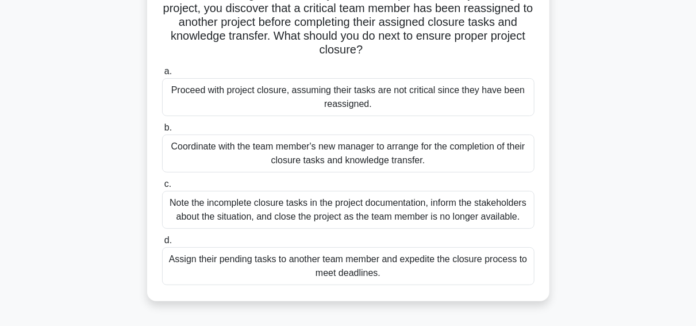
scroll to position [99, 0]
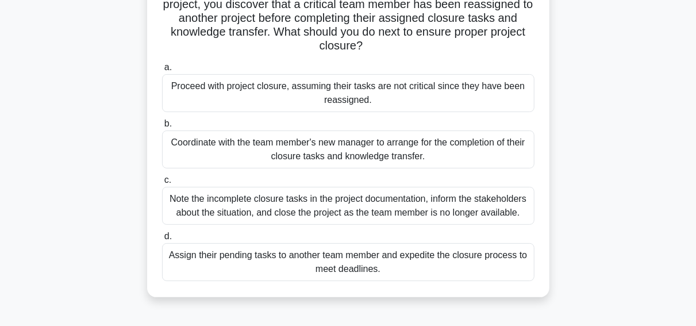
click at [240, 138] on div "Coordinate with the team member's new manager to arrange for the completion of …" at bounding box center [348, 149] width 372 height 38
click at [162, 128] on input "b. Coordinate with the team member's new manager to arrange for the completion …" at bounding box center [162, 123] width 0 height 7
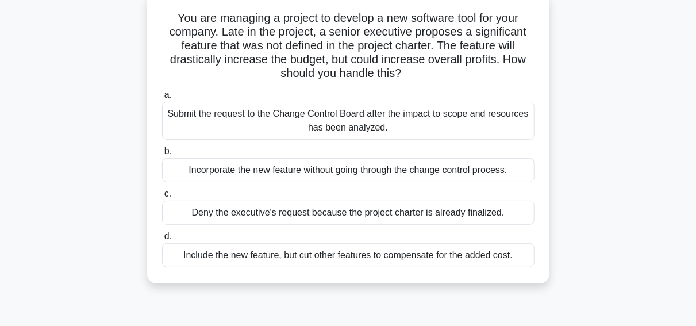
scroll to position [76, 0]
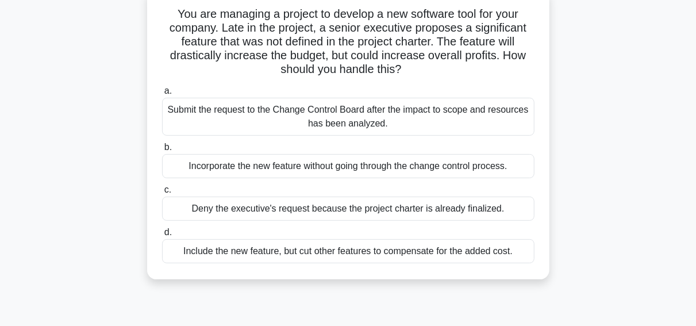
click at [240, 114] on div "Submit the request to the Change Control Board after the impact to scope and re…" at bounding box center [348, 117] width 372 height 38
click at [162, 95] on input "a. Submit the request to the Change Control Board after the impact to scope and…" at bounding box center [162, 90] width 0 height 7
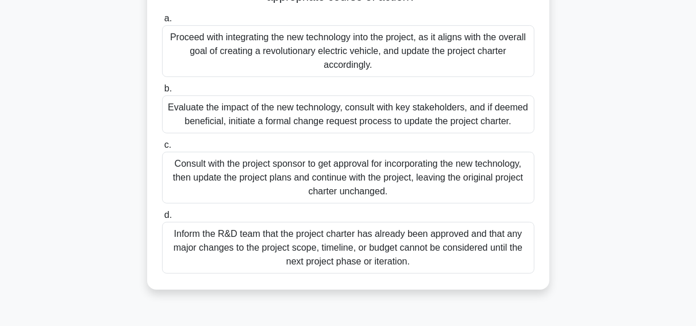
scroll to position [203, 0]
click at [275, 117] on div "Evaluate the impact of the new technology, consult with key stakeholders, and i…" at bounding box center [348, 115] width 372 height 38
click at [162, 93] on input "b. Evaluate the impact of the new technology, consult with key stakeholders, an…" at bounding box center [162, 89] width 0 height 7
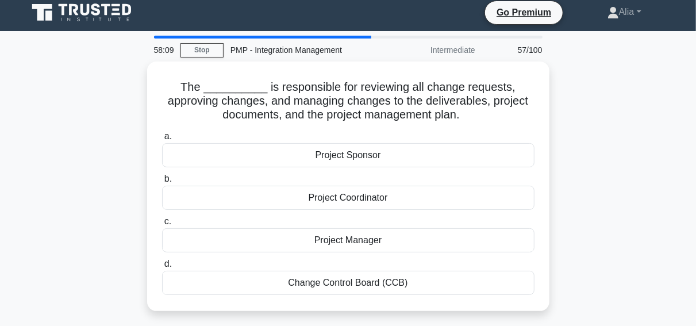
scroll to position [0, 0]
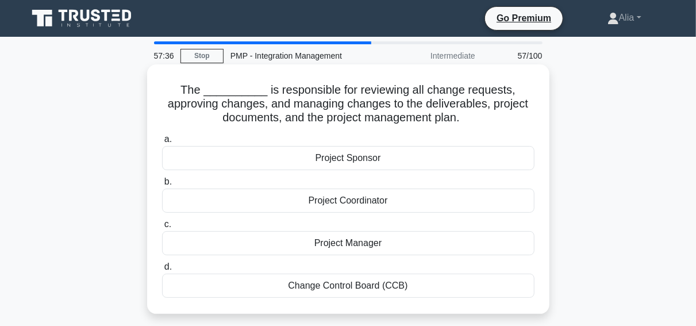
drag, startPoint x: 166, startPoint y: 87, endPoint x: 422, endPoint y: 289, distance: 326.1
click at [422, 289] on div "The __________ is responsible for reviewing all change requests, approving chan…" at bounding box center [348, 189] width 393 height 240
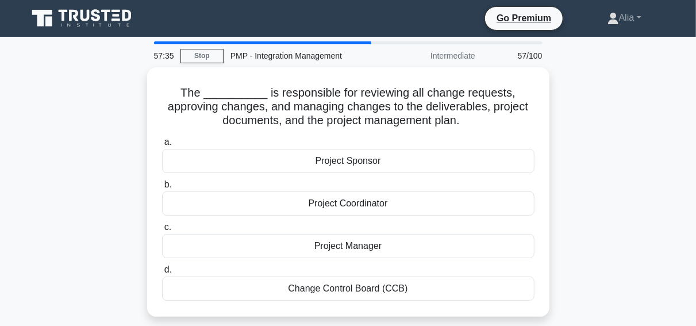
copy div "a. Project Sponsor b. Project Coordinator c. Project Manager d. Change Control …"
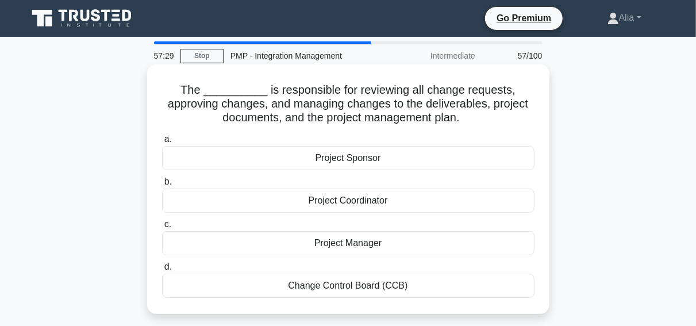
click at [306, 283] on div "Change Control Board (CCB)" at bounding box center [348, 286] width 372 height 24
click at [162, 271] on input "d. Change Control Board (CCB)" at bounding box center [162, 266] width 0 height 7
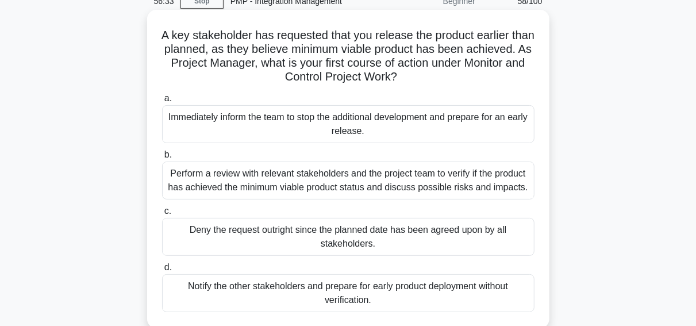
scroll to position [52, 0]
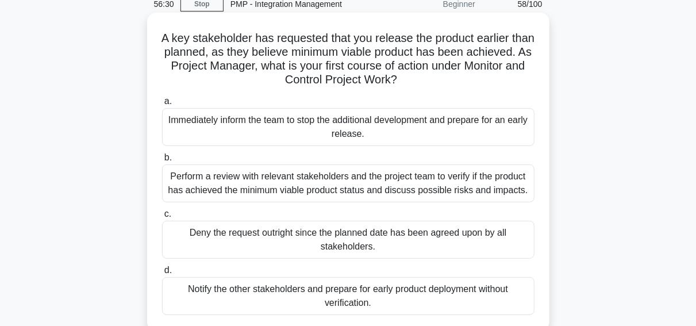
click at [301, 183] on div "Perform a review with relevant stakeholders and the project team to verify if t…" at bounding box center [348, 183] width 372 height 38
click at [162, 161] on input "b. Perform a review with relevant stakeholders and the project team to verify i…" at bounding box center [162, 157] width 0 height 7
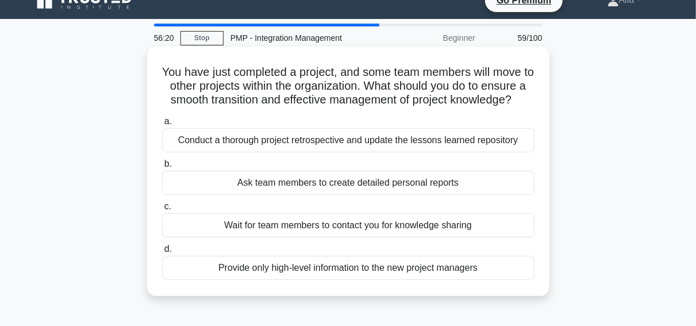
scroll to position [32, 0]
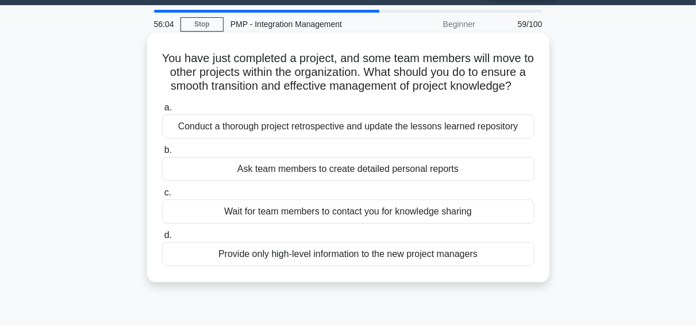
click at [310, 125] on div "Conduct a thorough project retrospective and update the lessons learned reposit…" at bounding box center [348, 126] width 372 height 24
click at [162, 111] on input "a. Conduct a thorough project retrospective and update the lessons learned repo…" at bounding box center [162, 107] width 0 height 7
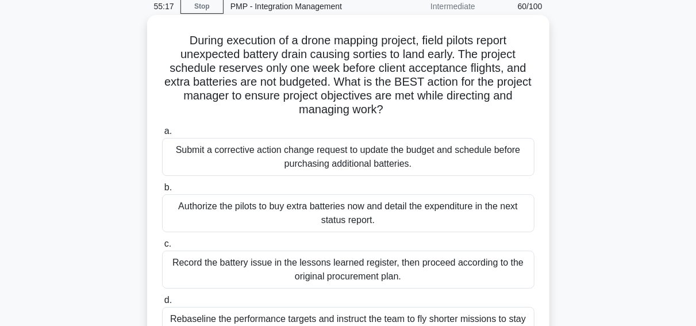
scroll to position [48, 0]
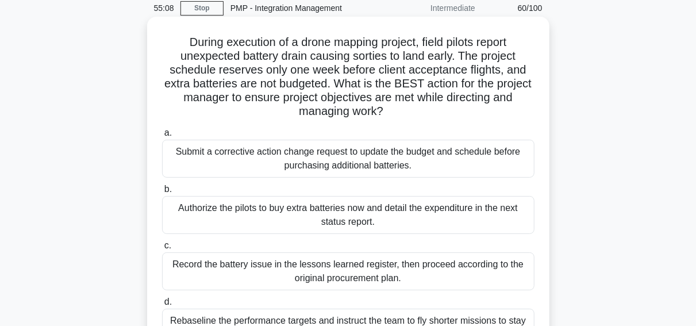
click at [213, 151] on div "Submit a corrective action change request to update the budget and schedule bef…" at bounding box center [348, 159] width 372 height 38
click at [162, 137] on input "a. Submit a corrective action change request to update the budget and schedule …" at bounding box center [162, 132] width 0 height 7
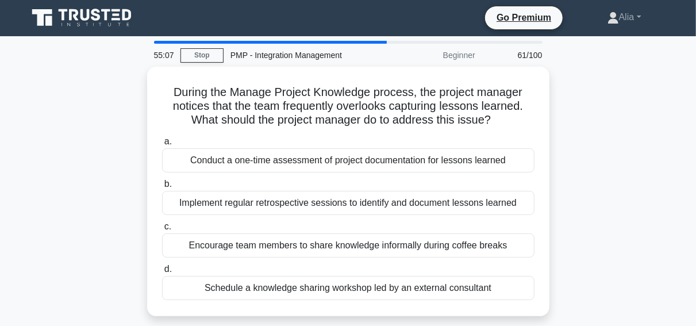
scroll to position [0, 0]
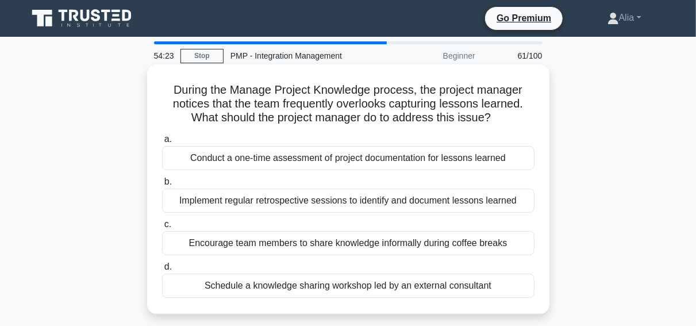
click at [353, 201] on div "Implement regular retrospective sessions to identify and document lessons learn…" at bounding box center [348, 200] width 372 height 24
click at [162, 186] on input "b. Implement regular retrospective sessions to identify and document lessons le…" at bounding box center [162, 181] width 0 height 7
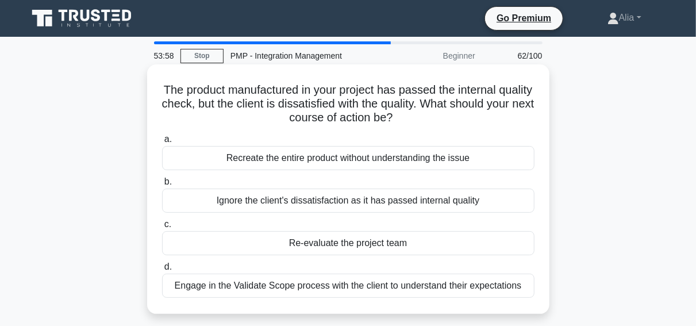
click at [298, 281] on div "Engage in the Validate Scope process with the client to understand their expect…" at bounding box center [348, 286] width 372 height 24
click at [162, 271] on input "d. Engage in the Validate Scope process with the client to understand their exp…" at bounding box center [162, 266] width 0 height 7
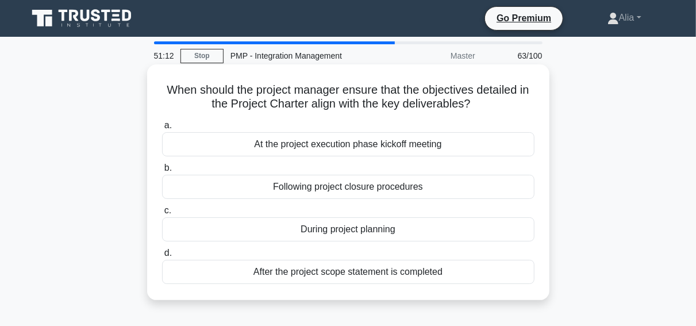
click at [330, 188] on div "Following project closure procedures" at bounding box center [348, 187] width 372 height 24
click at [162, 172] on input "b. Following project closure procedures" at bounding box center [162, 167] width 0 height 7
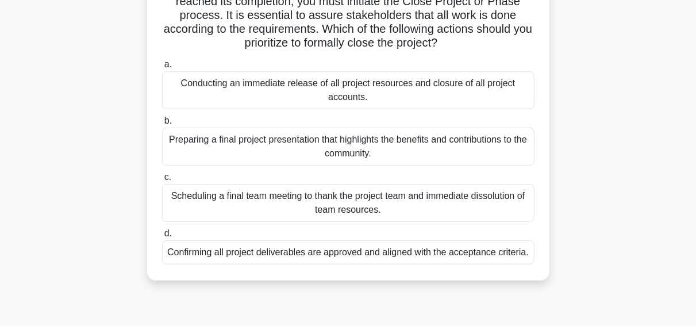
scroll to position [99, 0]
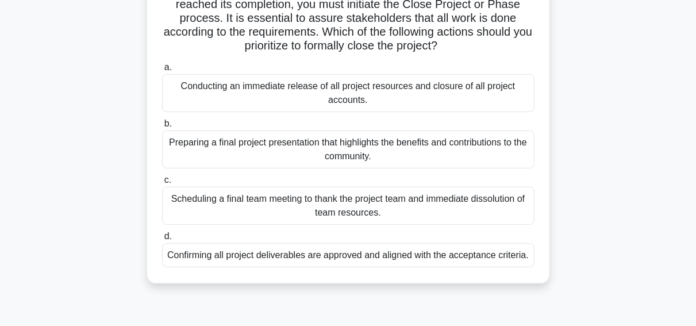
click at [243, 260] on div "Confirming all project deliverables are approved and aligned with the acceptanc…" at bounding box center [348, 255] width 372 height 24
click at [162, 240] on input "d. Confirming all project deliverables are approved and aligned with the accept…" at bounding box center [162, 236] width 0 height 7
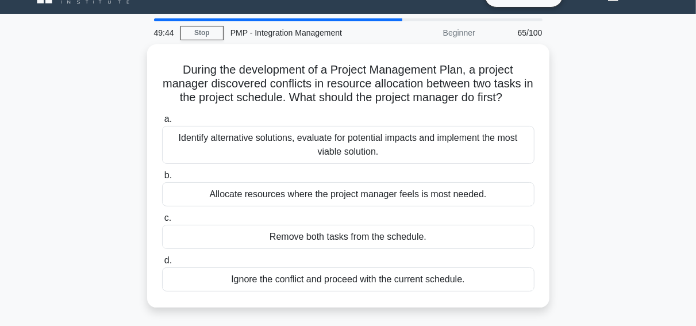
scroll to position [24, 0]
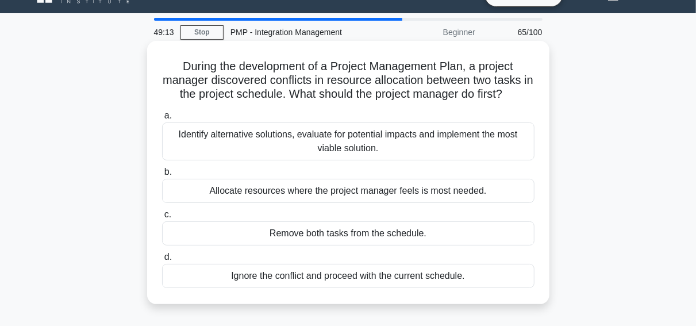
click at [333, 131] on div "Identify alternative solutions, evaluate for potential impacts and implement th…" at bounding box center [348, 141] width 372 height 38
click at [162, 120] on input "a. Identify alternative solutions, evaluate for potential impacts and implement…" at bounding box center [162, 115] width 0 height 7
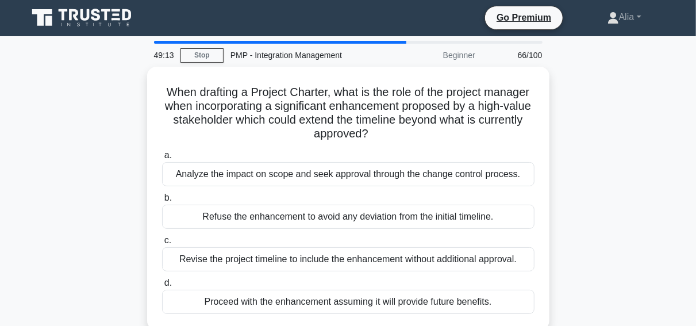
scroll to position [0, 0]
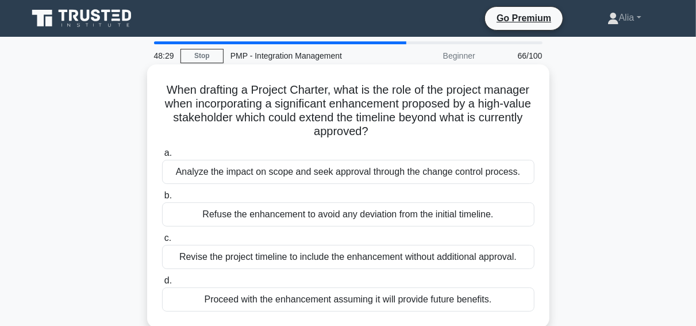
click at [287, 171] on div "Analyze the impact on scope and seek approval through the change control proces…" at bounding box center [348, 172] width 372 height 24
click at [162, 157] on input "a. Analyze the impact on scope and seek approval through the change control pro…" at bounding box center [162, 152] width 0 height 7
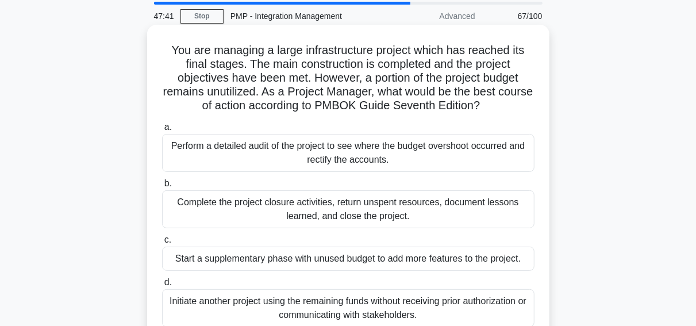
scroll to position [36, 0]
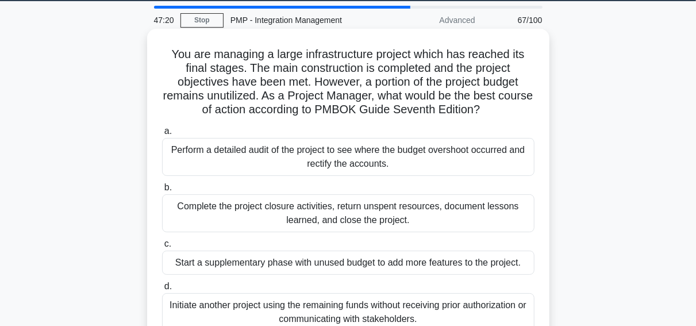
click at [278, 160] on div "Perform a detailed audit of the project to see where the budget overshoot occur…" at bounding box center [348, 157] width 372 height 38
click at [162, 135] on input "a. Perform a detailed audit of the project to see where the budget overshoot oc…" at bounding box center [162, 131] width 0 height 7
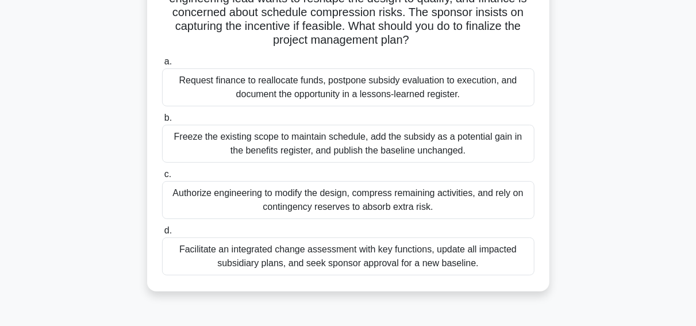
scroll to position [139, 0]
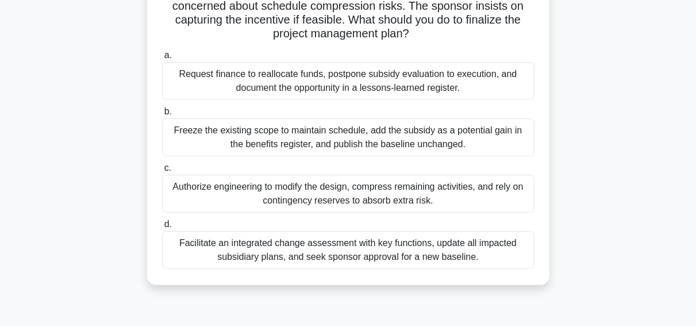
click at [299, 241] on div "Facilitate an integrated change assessment with key functions, update all impac…" at bounding box center [348, 250] width 372 height 38
click at [162, 228] on input "d. Facilitate an integrated change assessment with key functions, update all im…" at bounding box center [162, 224] width 0 height 7
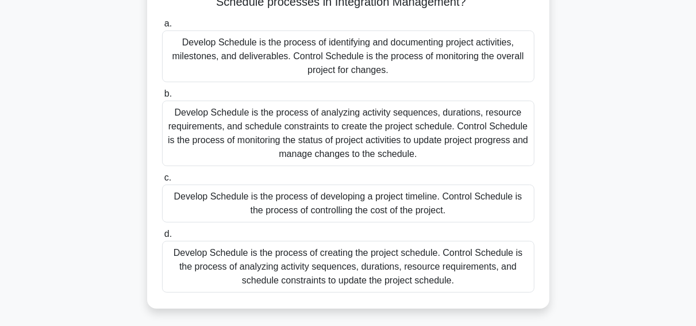
scroll to position [107, 0]
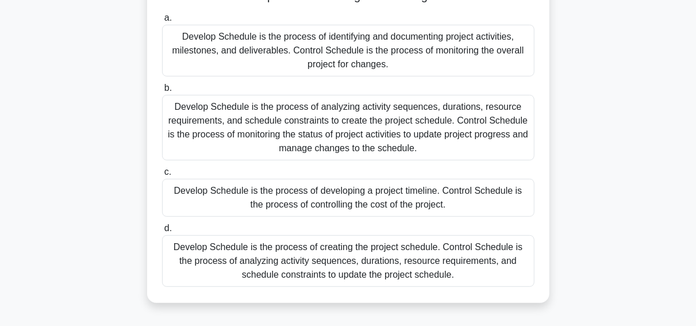
click at [321, 255] on div "Develop Schedule is the process of creating the project schedule. Control Sched…" at bounding box center [348, 261] width 372 height 52
click at [162, 232] on input "d. Develop Schedule is the process of creating the project schedule. Control Sc…" at bounding box center [162, 228] width 0 height 7
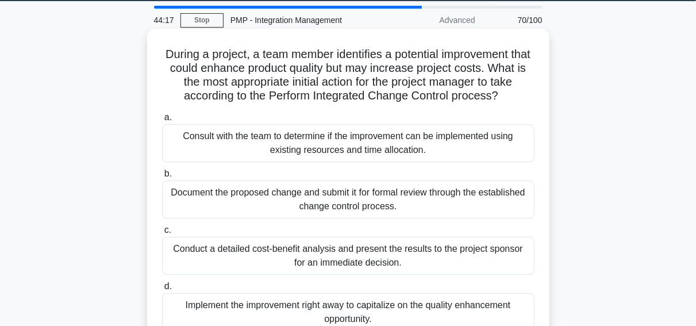
scroll to position [32, 0]
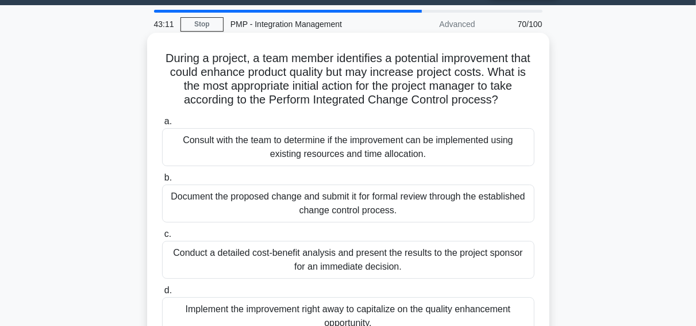
click at [267, 207] on div "Document the proposed change and submit it for formal review through the establ…" at bounding box center [348, 203] width 372 height 38
click at [162, 182] on input "b. Document the proposed change and submit it for formal review through the est…" at bounding box center [162, 177] width 0 height 7
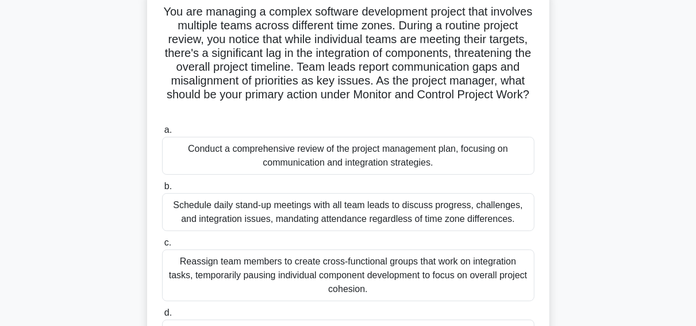
scroll to position [71, 0]
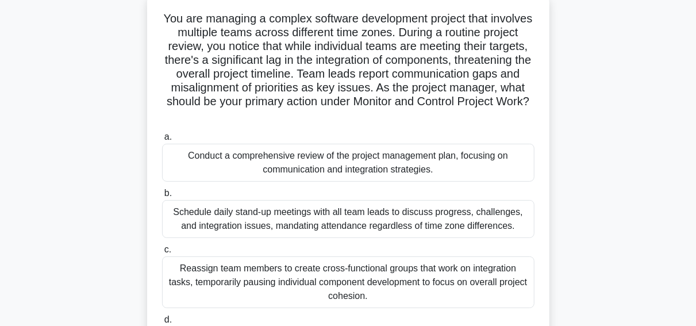
click at [304, 173] on div "Conduct a comprehensive review of the project management plan, focusing on comm…" at bounding box center [348, 163] width 372 height 38
click at [162, 141] on input "a. Conduct a comprehensive review of the project management plan, focusing on c…" at bounding box center [162, 136] width 0 height 7
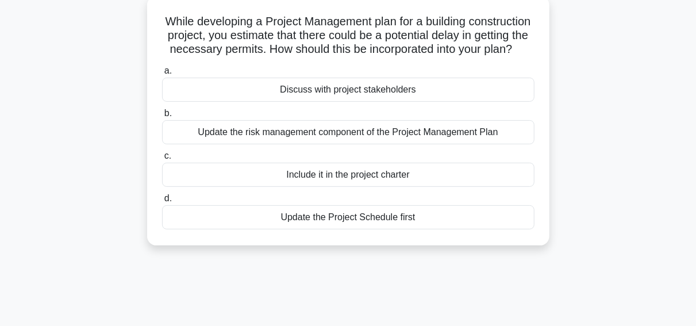
scroll to position [0, 0]
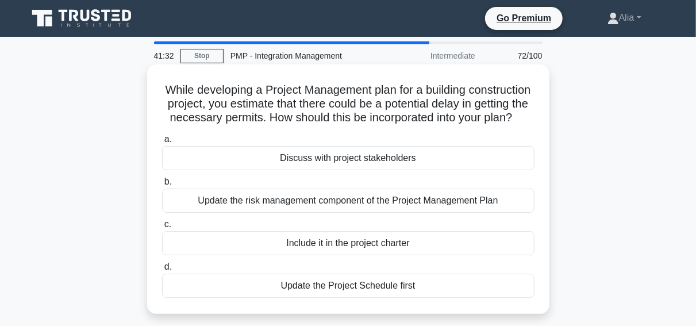
click at [304, 202] on div "Update the risk management component of the Project Management Plan" at bounding box center [348, 200] width 372 height 24
click at [162, 186] on input "b. Update the risk management component of the Project Management Plan" at bounding box center [162, 181] width 0 height 7
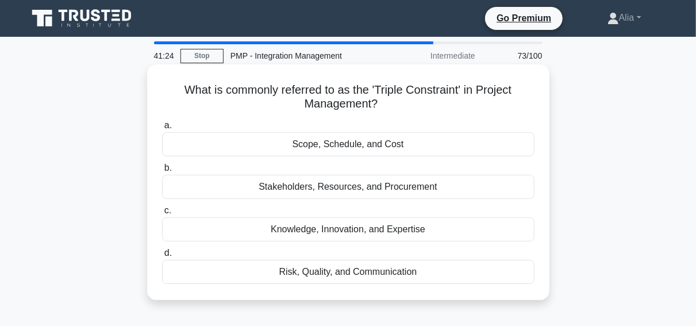
click at [273, 139] on div "Scope, Schedule, and Cost" at bounding box center [348, 144] width 372 height 24
click at [162, 129] on input "a. Scope, Schedule, and Cost" at bounding box center [162, 125] width 0 height 7
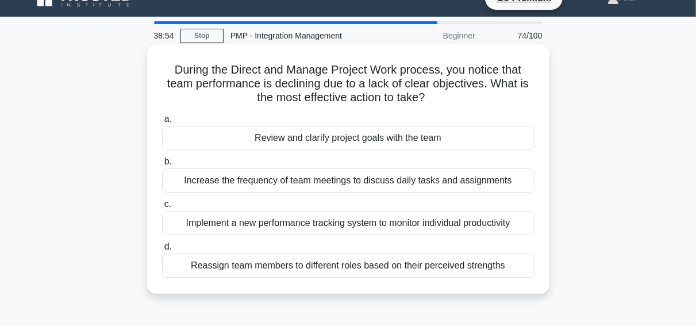
scroll to position [11, 0]
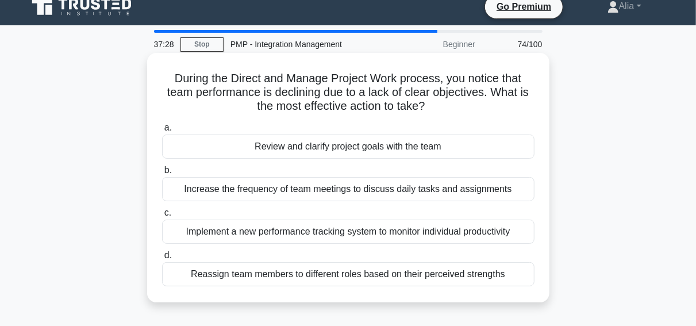
click at [298, 151] on div "Review and clarify project goals with the team" at bounding box center [348, 146] width 372 height 24
click at [162, 132] on input "a. Review and clarify project goals with the team" at bounding box center [162, 127] width 0 height 7
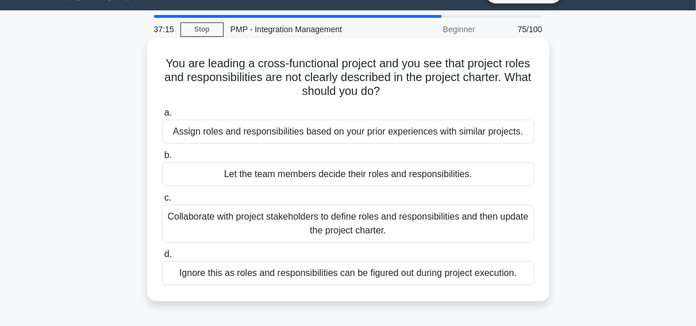
scroll to position [28, 0]
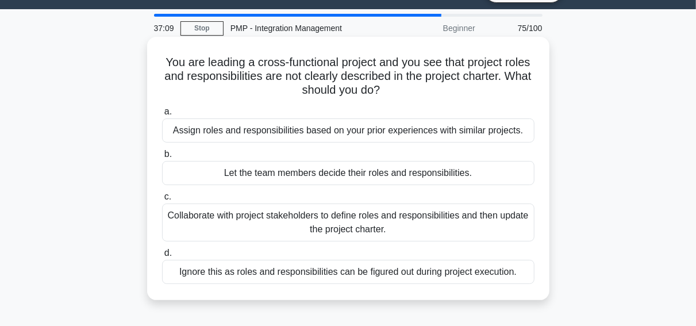
click at [267, 229] on div "Collaborate with project stakeholders to define roles and responsibilities and …" at bounding box center [348, 222] width 372 height 38
click at [162, 201] on input "c. Collaborate with project stakeholders to define roles and responsibilities a…" at bounding box center [162, 196] width 0 height 7
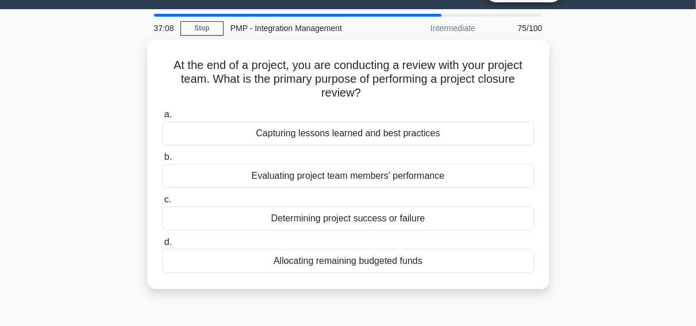
scroll to position [0, 0]
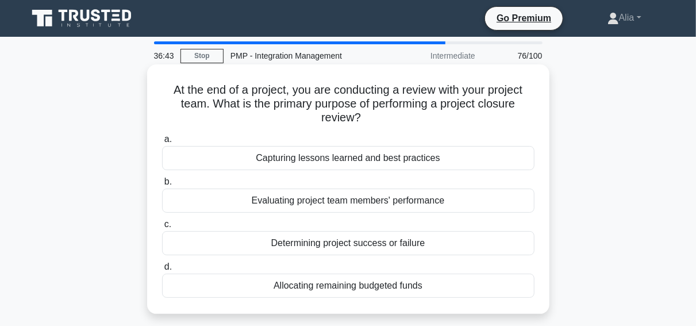
click at [320, 246] on div "Determining project success or failure" at bounding box center [348, 243] width 372 height 24
click at [162, 228] on input "c. Determining project success or failure" at bounding box center [162, 224] width 0 height 7
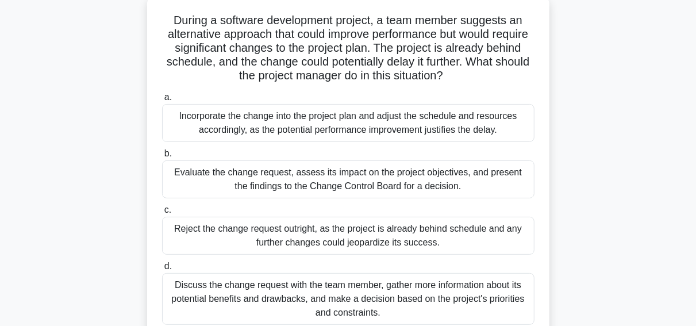
scroll to position [68, 0]
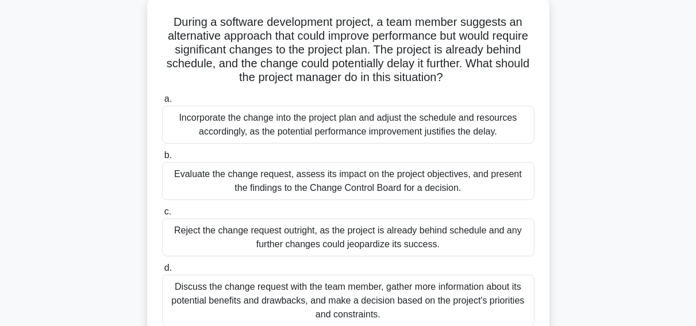
click at [301, 188] on div "Evaluate the change request, assess its impact on the project objectives, and p…" at bounding box center [348, 181] width 372 height 38
click at [162, 159] on input "b. Evaluate the change request, assess its impact on the project objectives, an…" at bounding box center [162, 155] width 0 height 7
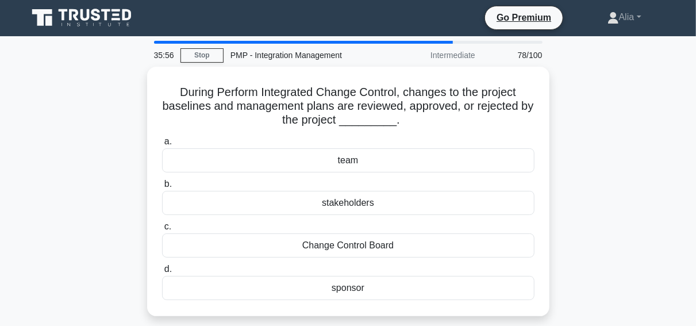
scroll to position [0, 0]
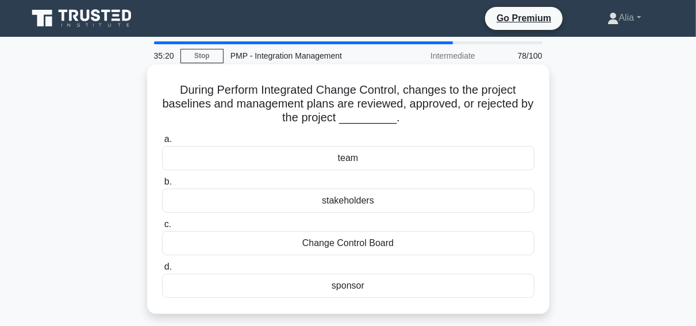
click at [427, 119] on h5 "During Perform Integrated Change Control, changes to the project baselines and …" at bounding box center [348, 104] width 375 height 43
click at [328, 243] on div "Change Control Board" at bounding box center [348, 243] width 372 height 24
click at [162, 228] on input "c. Change Control Board" at bounding box center [162, 224] width 0 height 7
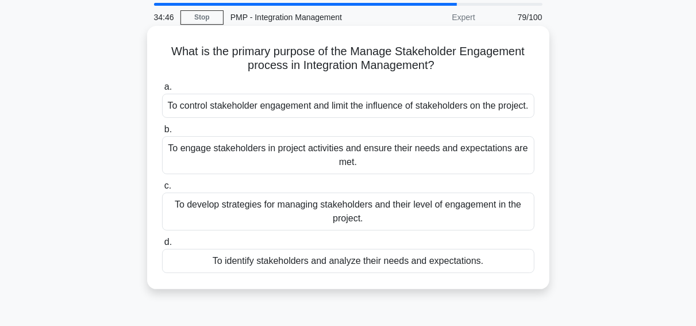
scroll to position [40, 0]
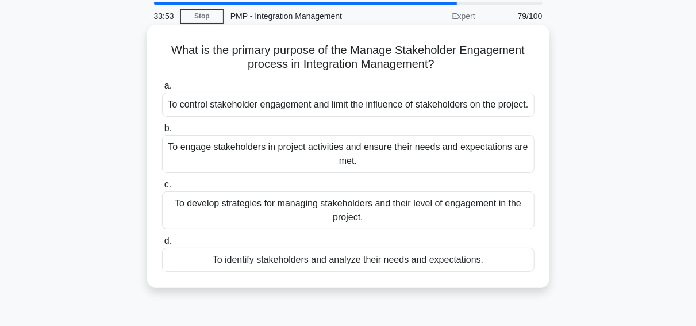
click at [337, 221] on div "To develop strategies for managing stakeholders and their level of engagement i…" at bounding box center [348, 210] width 372 height 38
click at [162, 188] on input "c. To develop strategies for managing stakeholders and their level of engagemen…" at bounding box center [162, 184] width 0 height 7
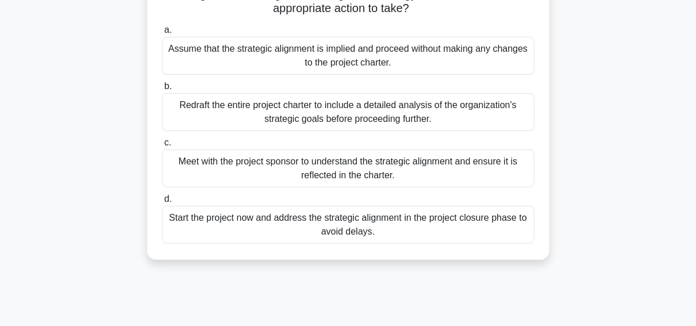
scroll to position [128, 0]
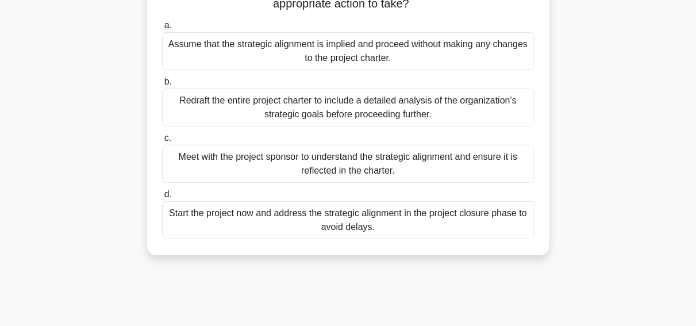
click at [427, 153] on div "Meet with the project sponsor to understand the strategic alignment and ensure …" at bounding box center [348, 164] width 372 height 38
click at [162, 142] on input "c. Meet with the project sponsor to understand the strategic alignment and ensu…" at bounding box center [162, 137] width 0 height 7
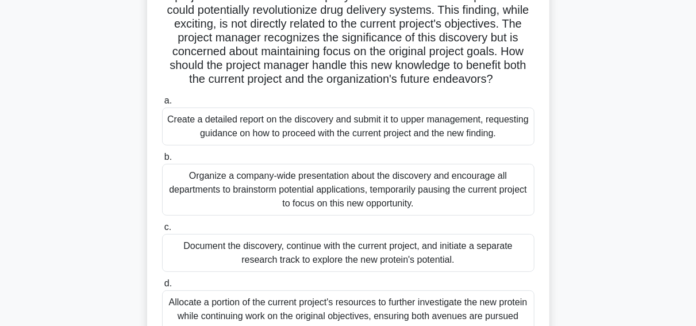
scroll to position [79, 0]
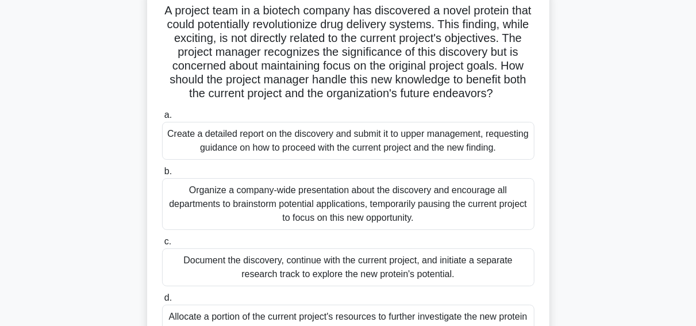
click at [260, 142] on div "Create a detailed report on the discovery and submit it to upper management, re…" at bounding box center [348, 141] width 372 height 38
click at [162, 119] on input "a. Create a detailed report on the discovery and submit it to upper management,…" at bounding box center [162, 114] width 0 height 7
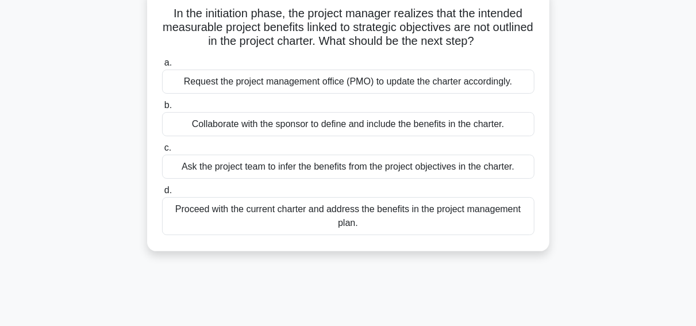
scroll to position [0, 0]
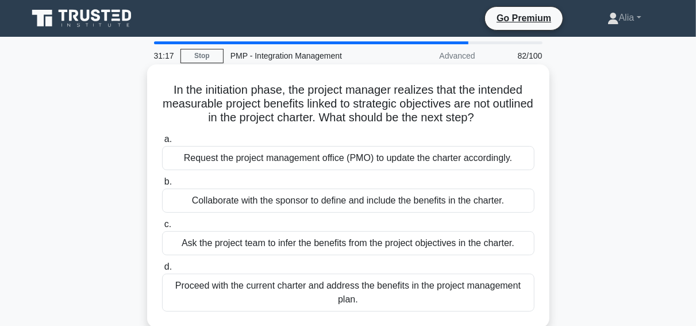
click at [310, 201] on div "Collaborate with the sponsor to define and include the benefits in the charter." at bounding box center [348, 200] width 372 height 24
click at [162, 186] on input "b. Collaborate with the sponsor to define and include the benefits in the chart…" at bounding box center [162, 181] width 0 height 7
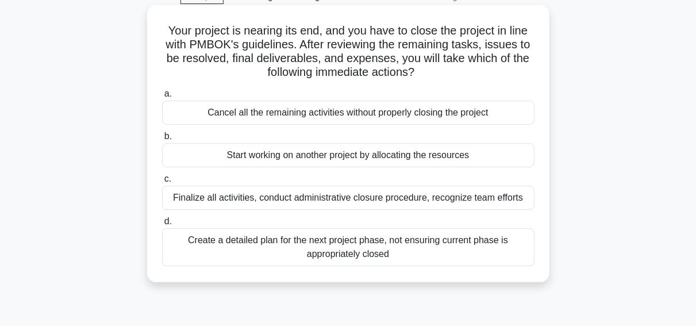
scroll to position [52, 0]
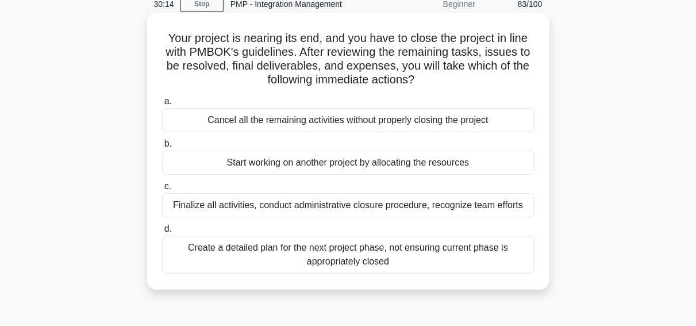
click at [322, 210] on div "Finalize all activities, conduct administrative closure procedure, recognize te…" at bounding box center [348, 205] width 372 height 24
click at [162, 190] on input "c. Finalize all activities, conduct administrative closure procedure, recognize…" at bounding box center [162, 186] width 0 height 7
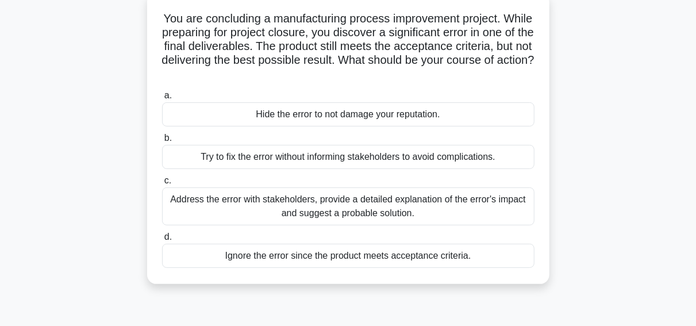
scroll to position [71, 0]
click at [320, 214] on div "Address the error with stakeholders, provide a detailed explanation of the erro…" at bounding box center [348, 206] width 372 height 38
click at [162, 184] on input "c. Address the error with stakeholders, provide a detailed explanation of the e…" at bounding box center [162, 180] width 0 height 7
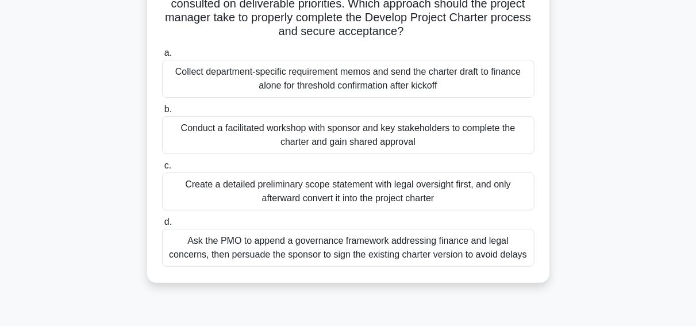
scroll to position [143, 0]
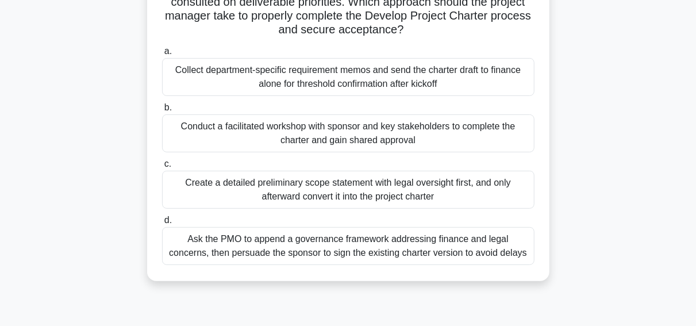
click at [253, 237] on div "Ask the PMO to append a governance framework addressing finance and legal conce…" at bounding box center [348, 246] width 372 height 38
click at [162, 224] on input "d. Ask the PMO to append a governance framework addressing finance and legal co…" at bounding box center [162, 220] width 0 height 7
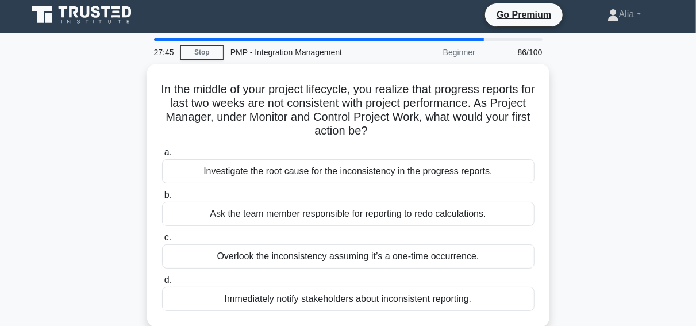
scroll to position [0, 0]
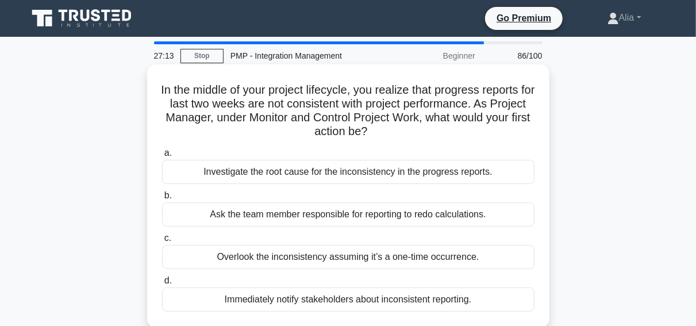
click at [272, 172] on div "Investigate the root cause for the inconsistency in the progress reports." at bounding box center [348, 172] width 372 height 24
click at [162, 157] on input "a. Investigate the root cause for the inconsistency in the progress reports." at bounding box center [162, 152] width 0 height 7
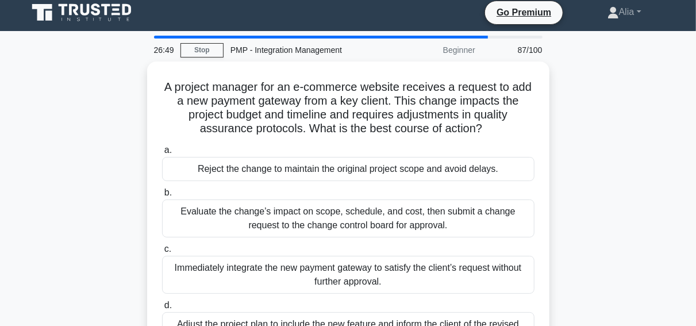
scroll to position [3, 0]
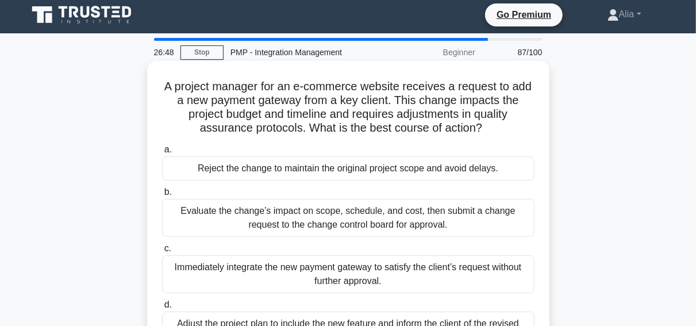
click at [310, 219] on div "Evaluate the change’s impact on scope, schedule, and cost, then submit a change…" at bounding box center [348, 218] width 372 height 38
click at [162, 196] on input "b. Evaluate the change’s impact on scope, schedule, and cost, then submit a cha…" at bounding box center [162, 191] width 0 height 7
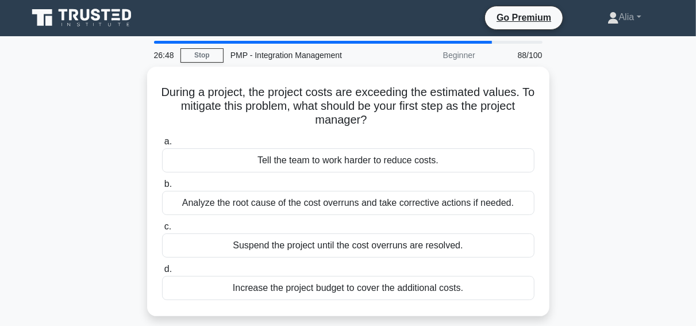
scroll to position [0, 0]
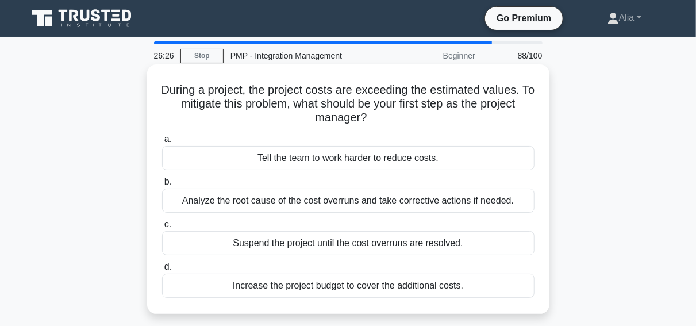
click at [334, 195] on div "Analyze the root cause of the cost overruns and take corrective actions if need…" at bounding box center [348, 200] width 372 height 24
click at [162, 186] on input "b. Analyze the root cause of the cost overruns and take corrective actions if n…" at bounding box center [162, 181] width 0 height 7
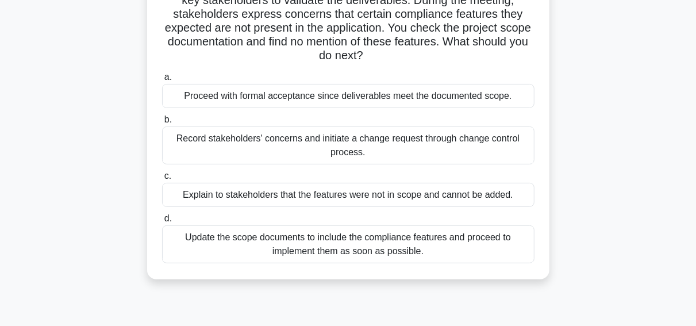
scroll to position [136, 0]
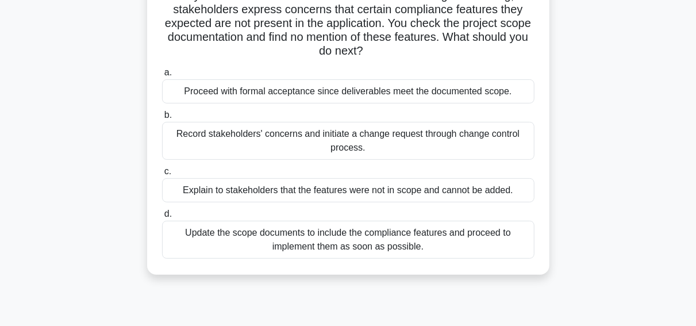
click at [321, 134] on div "Record stakeholders' concerns and initiate a change request through change cont…" at bounding box center [348, 141] width 372 height 38
click at [162, 119] on input "b. Record stakeholders' concerns and initiate a change request through change c…" at bounding box center [162, 114] width 0 height 7
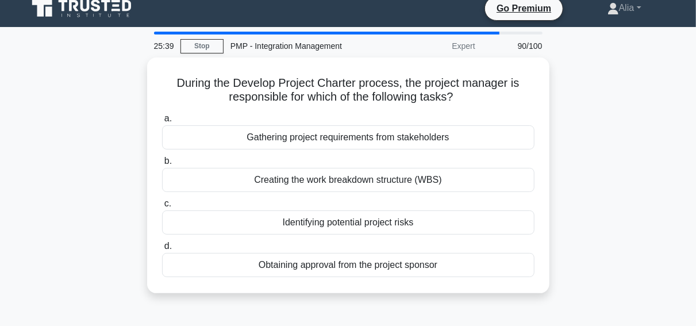
scroll to position [0, 0]
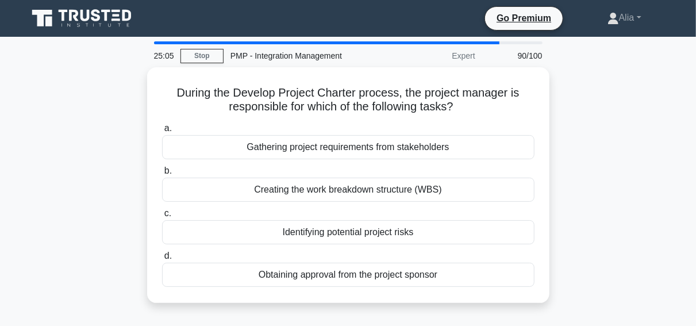
click at [321, 135] on div "Gathering project requirements from stakeholders" at bounding box center [348, 147] width 372 height 24
click at [162, 132] on input "a. Gathering project requirements from stakeholders" at bounding box center [162, 128] width 0 height 7
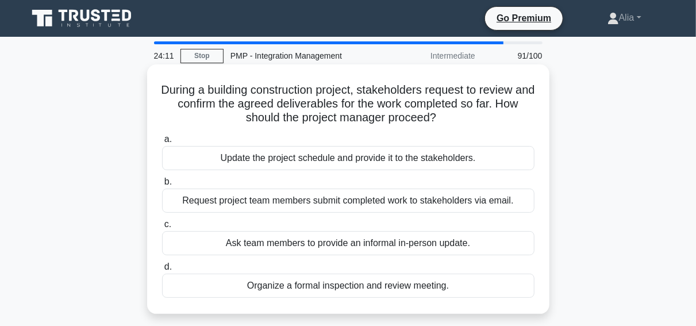
click at [392, 280] on div "Organize a formal inspection and review meeting." at bounding box center [348, 286] width 372 height 24
click at [162, 271] on input "d. Organize a formal inspection and review meeting." at bounding box center [162, 266] width 0 height 7
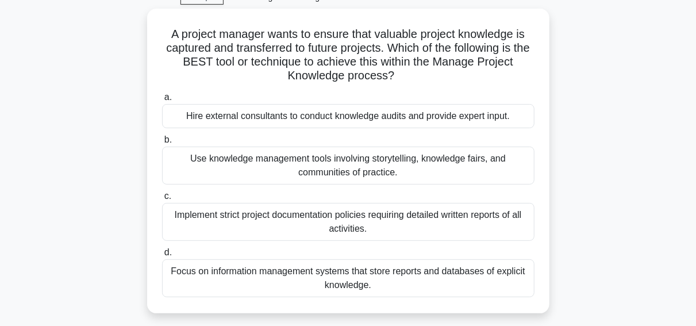
scroll to position [48, 0]
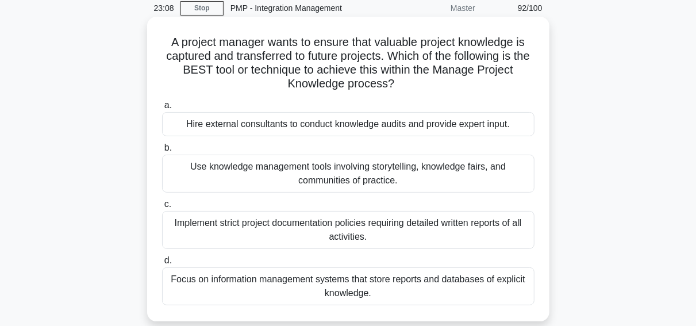
click at [289, 287] on div "Focus on information management systems that store reports and databases of exp…" at bounding box center [348, 286] width 372 height 38
click at [162, 264] on input "d. Focus on information management systems that store reports and databases of …" at bounding box center [162, 260] width 0 height 7
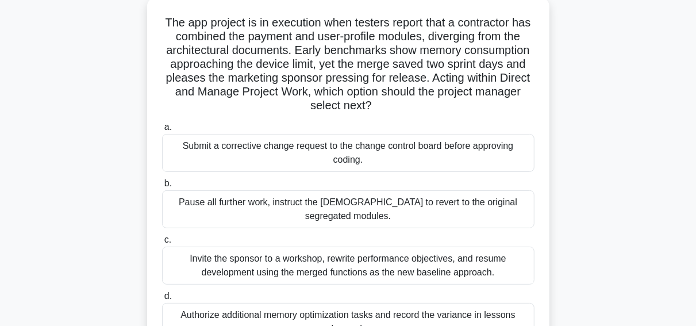
scroll to position [68, 0]
click at [302, 269] on div "Invite the sponsor to a workshop, rewrite performance objectives, and resume de…" at bounding box center [348, 265] width 372 height 38
click at [162, 243] on input "c. Invite the sponsor to a workshop, rewrite performance objectives, and resume…" at bounding box center [162, 239] width 0 height 7
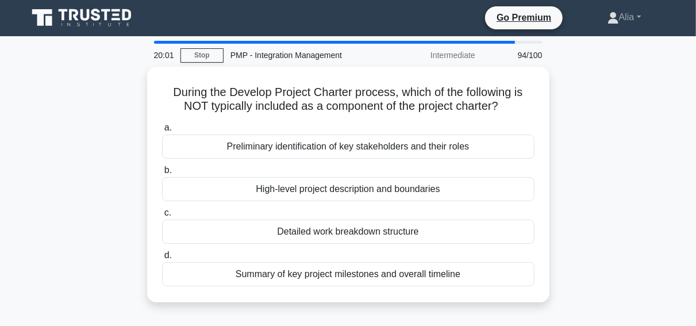
scroll to position [0, 0]
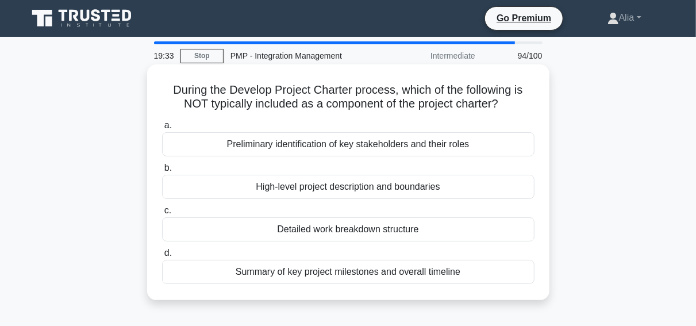
click at [334, 231] on div "Detailed work breakdown structure" at bounding box center [348, 229] width 372 height 24
click at [162, 214] on input "c. Detailed work breakdown structure" at bounding box center [162, 210] width 0 height 7
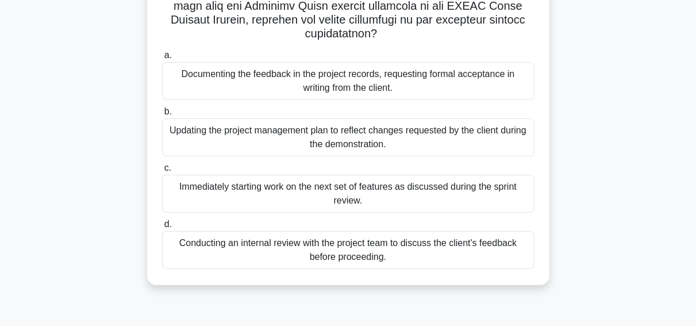
scroll to position [295, 0]
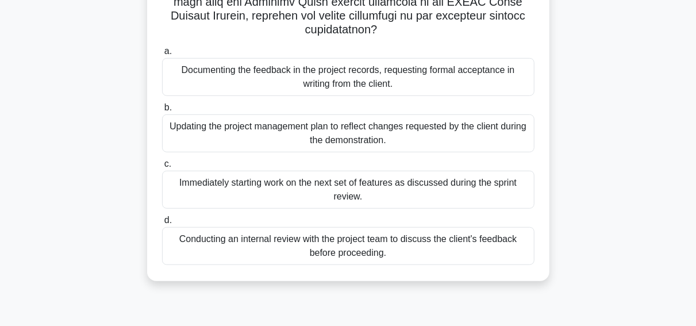
click at [360, 232] on div "Conducting an internal review with the project team to discuss the client's fee…" at bounding box center [348, 246] width 372 height 38
click at [162, 224] on input "d. Conducting an internal review with the project team to discuss the client's …" at bounding box center [162, 220] width 0 height 7
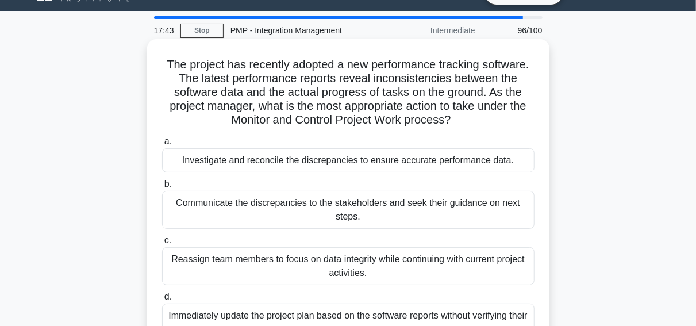
scroll to position [21, 0]
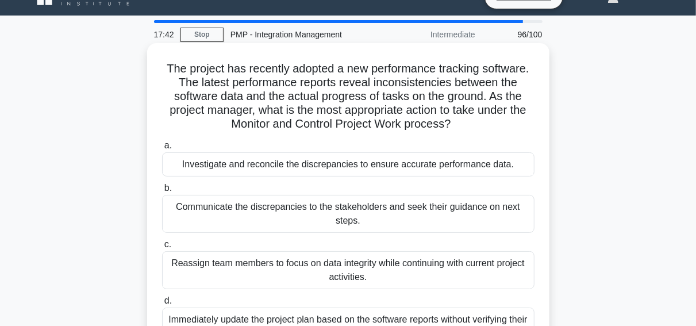
click at [283, 172] on div "Investigate and reconcile the discrepancies to ensure accurate performance data." at bounding box center [348, 164] width 372 height 24
click at [162, 149] on input "a. Investigate and reconcile the discrepancies to ensure accurate performance d…" at bounding box center [162, 145] width 0 height 7
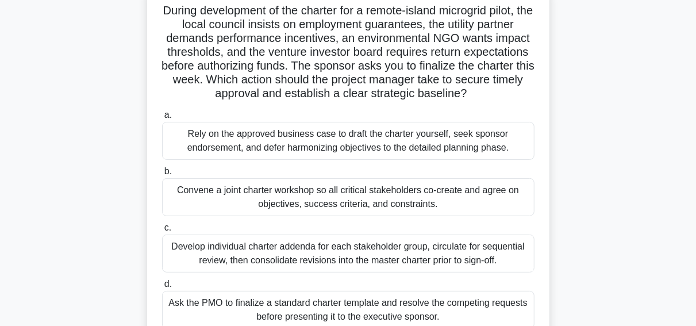
scroll to position [83, 0]
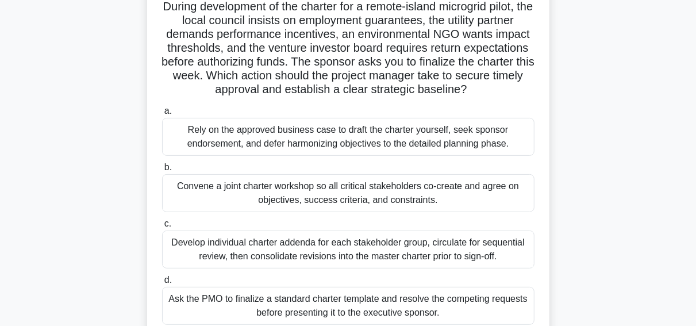
click at [378, 190] on div "Convene a joint charter workshop so all critical stakeholders co-create and agr…" at bounding box center [348, 193] width 372 height 38
click at [162, 171] on input "b. Convene a joint charter workshop so all critical stakeholders co-create and …" at bounding box center [162, 167] width 0 height 7
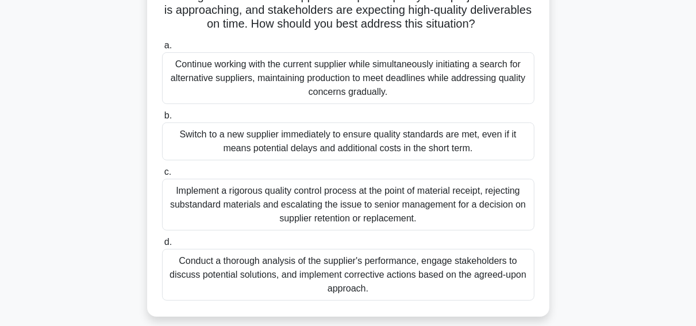
scroll to position [175, 0]
click at [360, 275] on div "Conduct a thorough analysis of the supplier's performance, engage stakeholders …" at bounding box center [348, 276] width 372 height 52
click at [162, 247] on input "d. Conduct a thorough analysis of the supplier's performance, engage stakeholde…" at bounding box center [162, 243] width 0 height 7
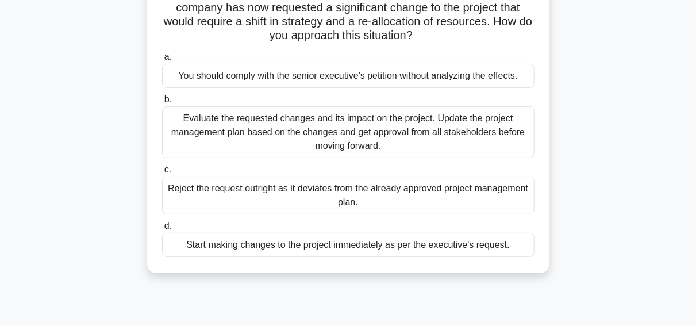
scroll to position [111, 0]
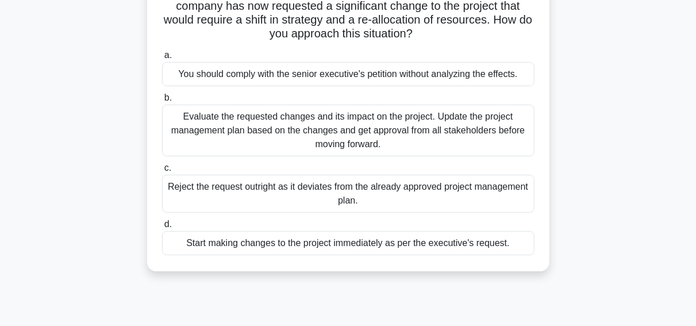
click at [330, 148] on div "Evaluate the requested changes and its impact on the project. Update the projec…" at bounding box center [348, 131] width 372 height 52
click at [162, 102] on input "b. Evaluate the requested changes and its impact on the project. Update the pro…" at bounding box center [162, 97] width 0 height 7
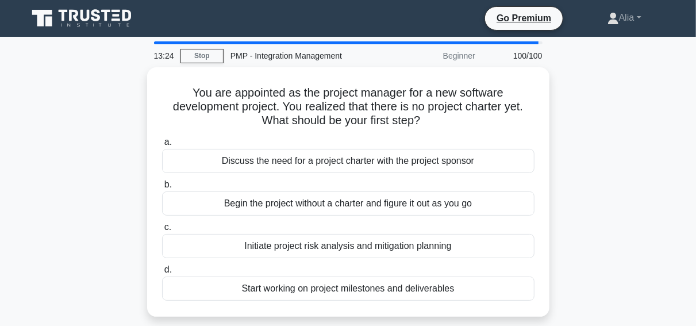
scroll to position [0, 0]
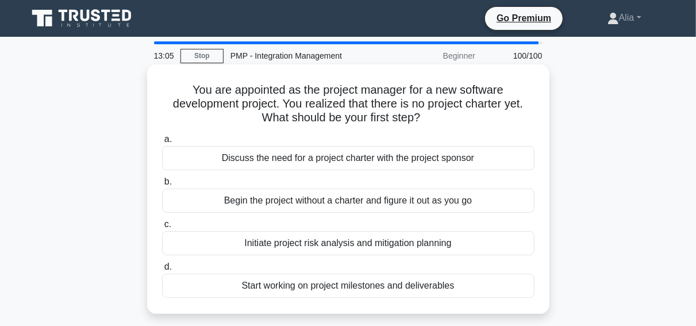
click at [312, 160] on div "Discuss the need for a project charter with the project sponsor" at bounding box center [348, 158] width 372 height 24
click at [162, 143] on input "a. Discuss the need for a project charter with the project sponsor" at bounding box center [162, 139] width 0 height 7
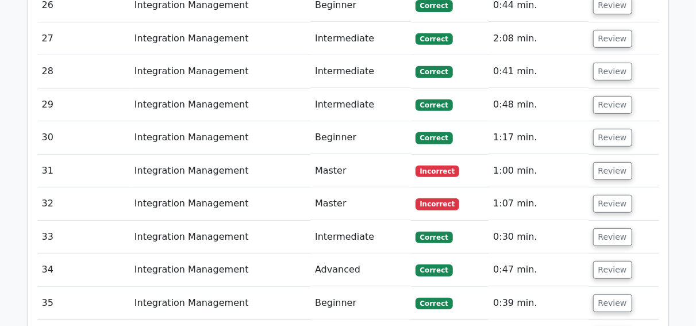
scroll to position [2324, 0]
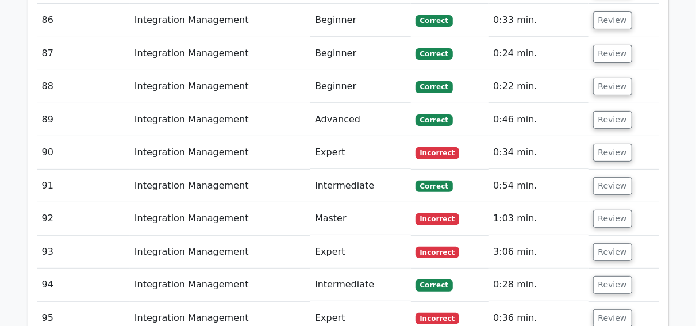
scroll to position [4926, 0]
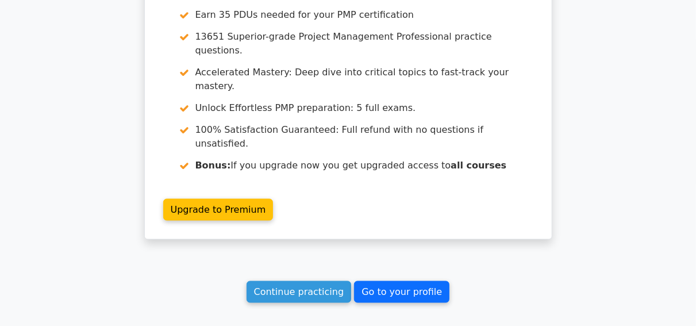
click at [387, 281] on link "Go to your profile" at bounding box center [401, 292] width 95 height 22
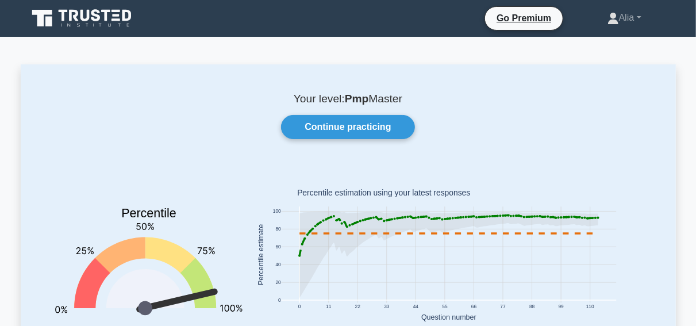
click at [75, 18] on icon at bounding box center [73, 15] width 9 height 11
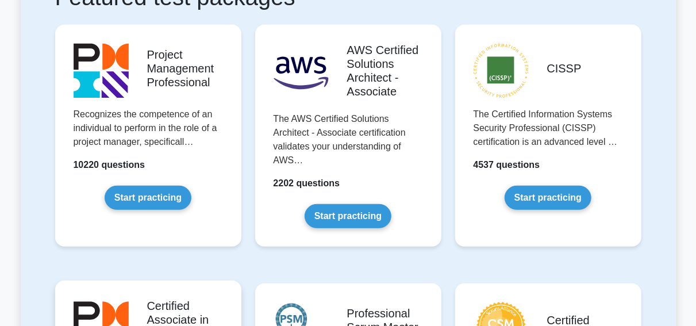
scroll to position [242, 0]
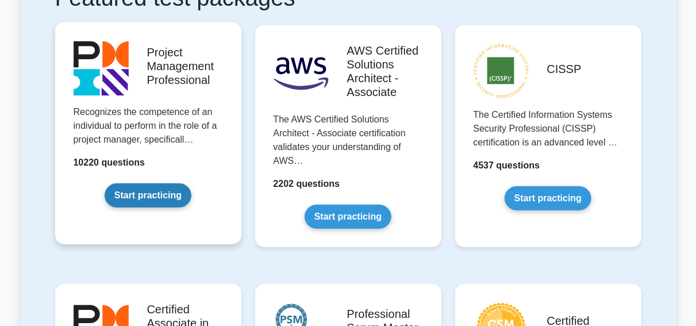
click at [133, 196] on link "Start practicing" at bounding box center [148, 195] width 87 height 24
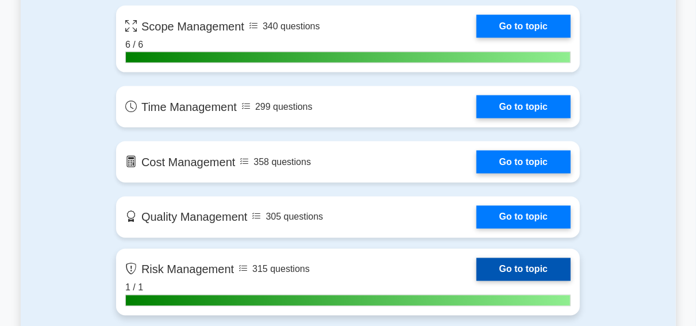
scroll to position [793, 0]
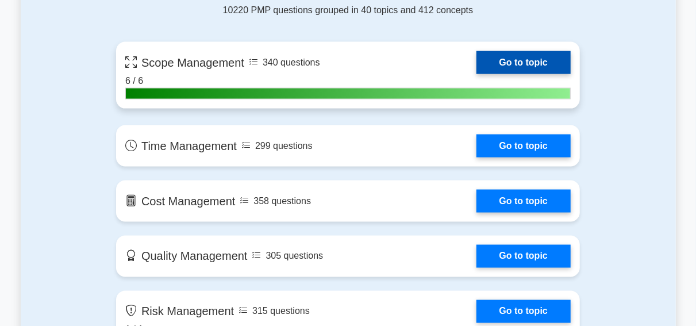
click at [528, 55] on link "Go to topic" at bounding box center [523, 62] width 94 height 23
